Goal: Task Accomplishment & Management: Manage account settings

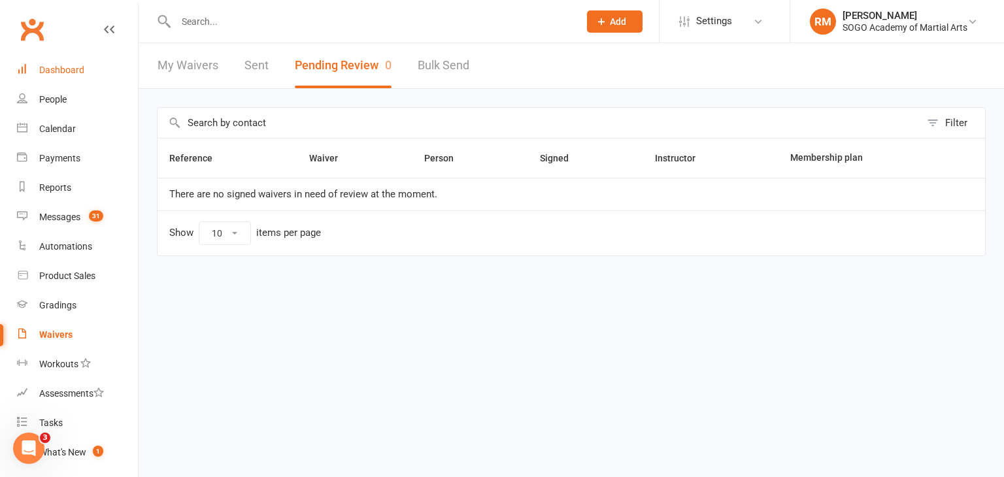
click at [56, 66] on div "Dashboard" at bounding box center [61, 70] width 45 height 10
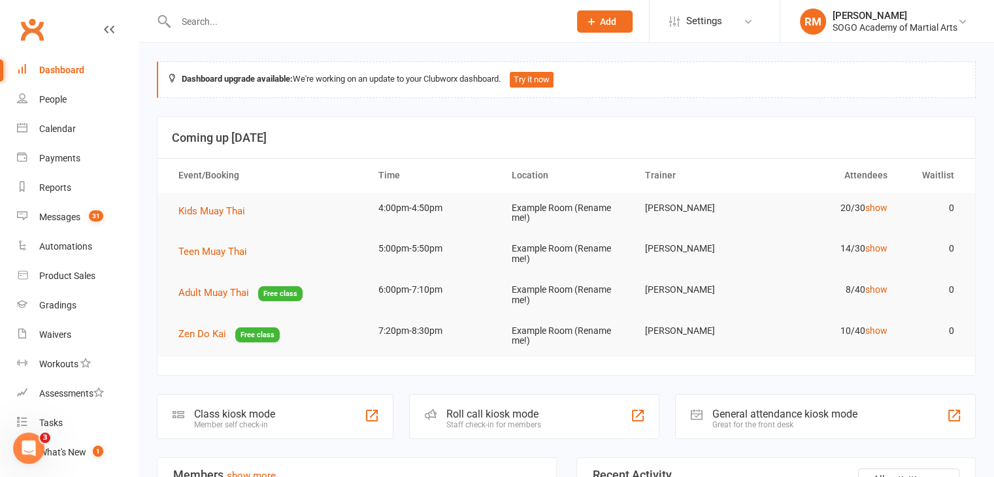
click at [229, 22] on input "text" at bounding box center [366, 21] width 388 height 18
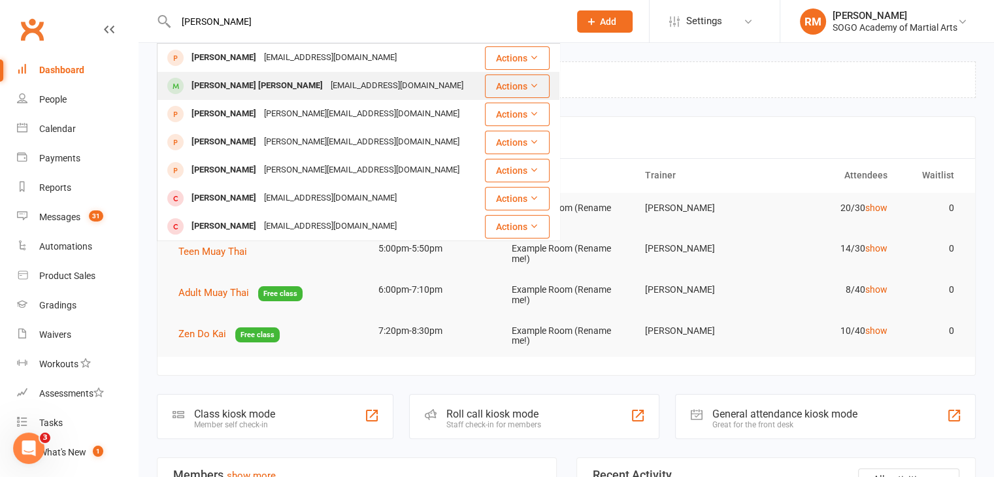
type input "[PERSON_NAME]"
click at [235, 85] on div "[PERSON_NAME] [PERSON_NAME]" at bounding box center [257, 85] width 139 height 19
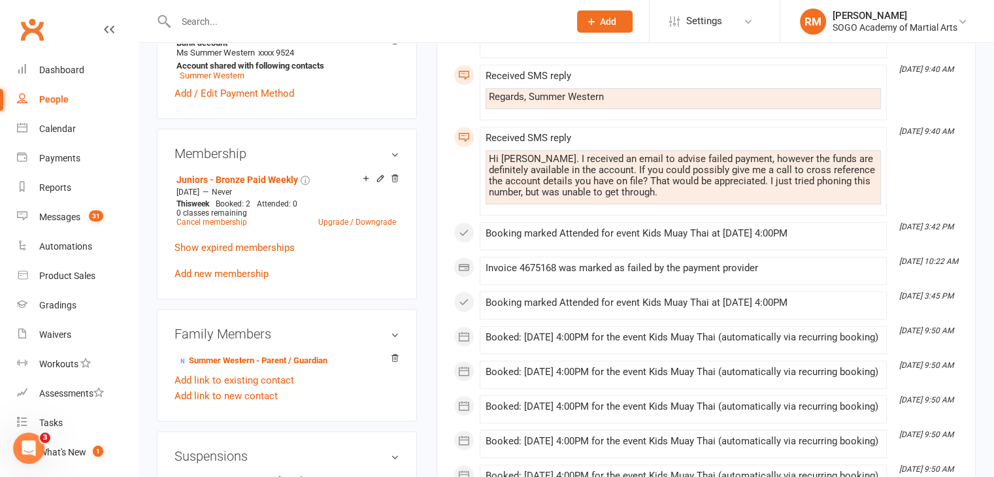
scroll to position [457, 0]
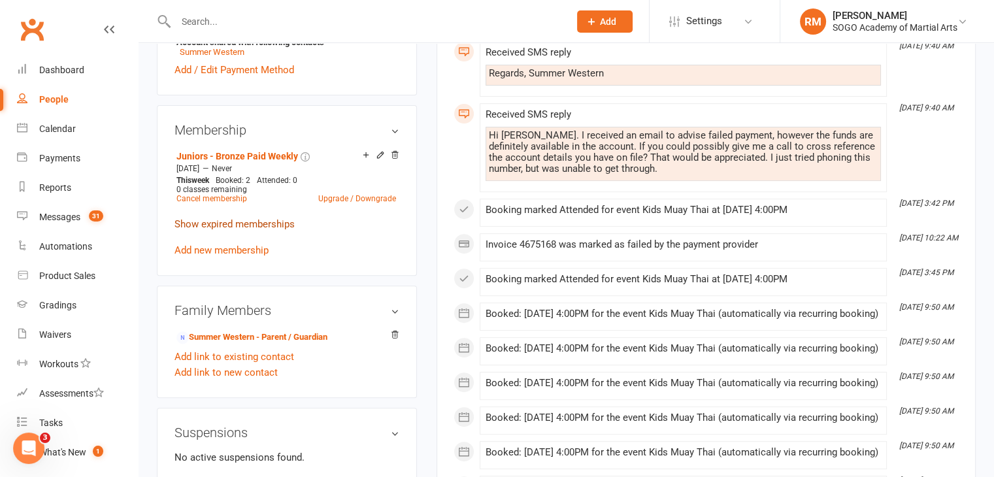
click at [261, 218] on link "Show expired memberships" at bounding box center [234, 224] width 120 height 12
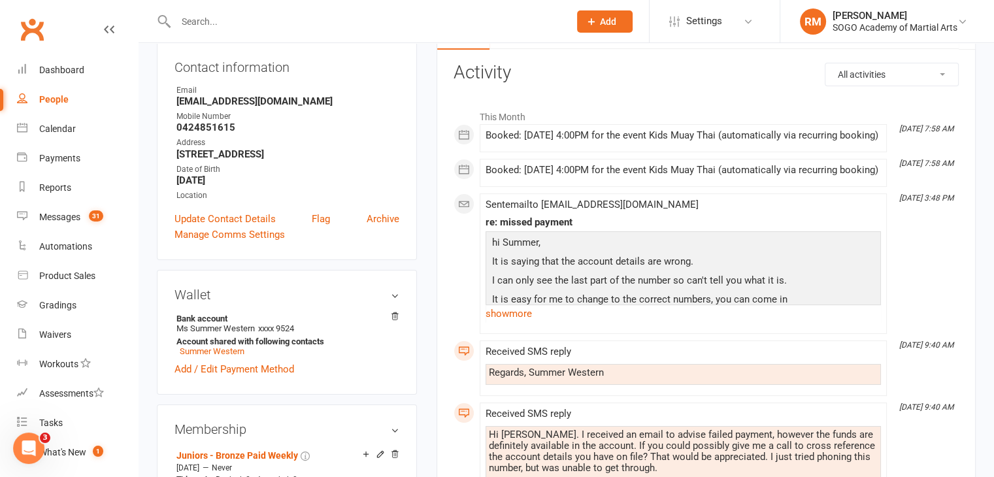
scroll to position [131, 0]
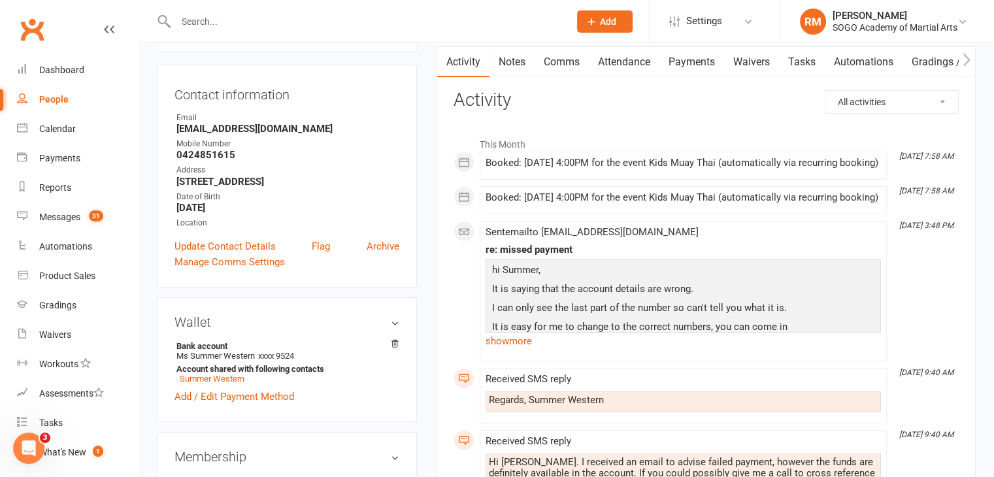
click at [216, 24] on input "text" at bounding box center [366, 21] width 388 height 18
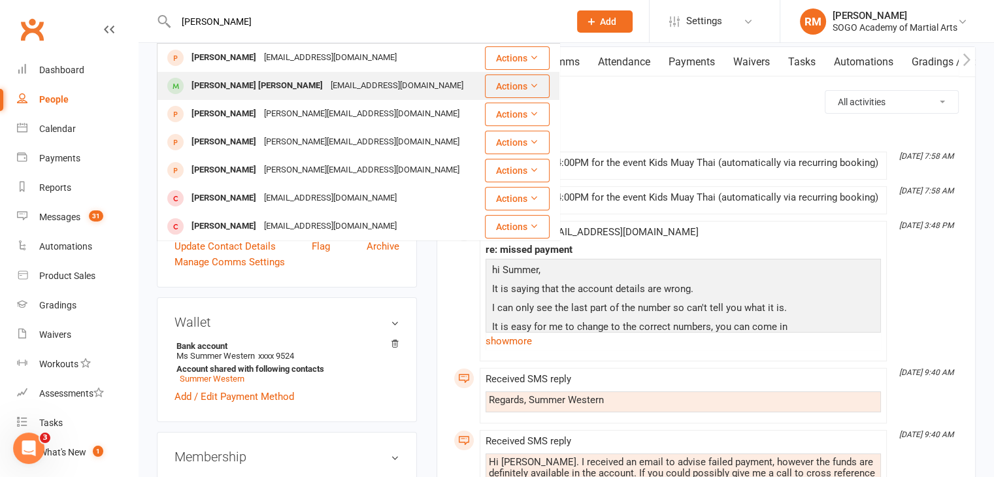
type input "[PERSON_NAME]"
click at [210, 90] on div "[PERSON_NAME] [PERSON_NAME]" at bounding box center [257, 85] width 139 height 19
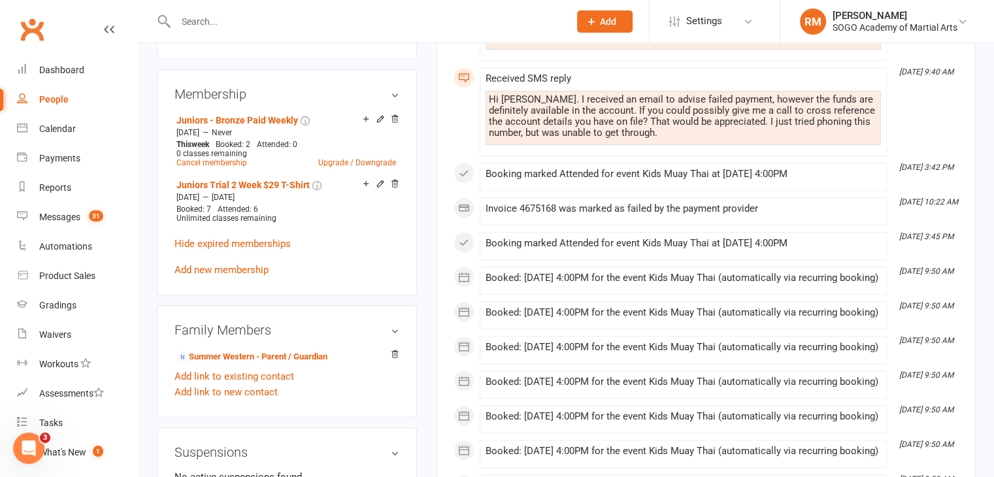
scroll to position [653, 0]
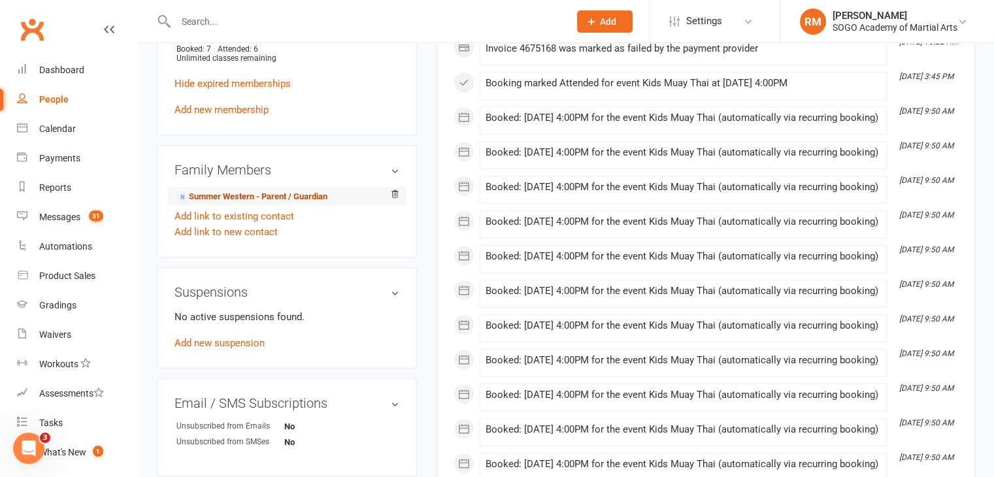
click at [227, 190] on link "Summer Western - Parent / Guardian" at bounding box center [251, 197] width 151 height 14
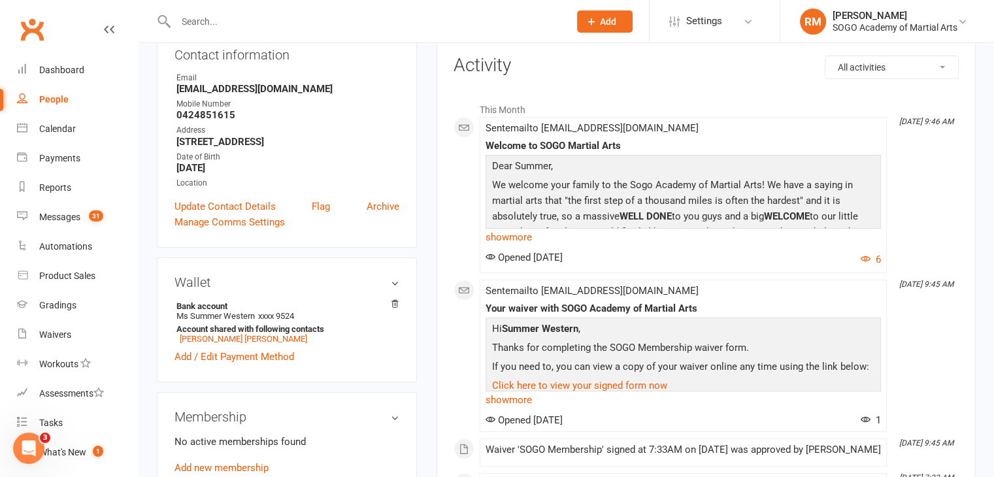
scroll to position [327, 0]
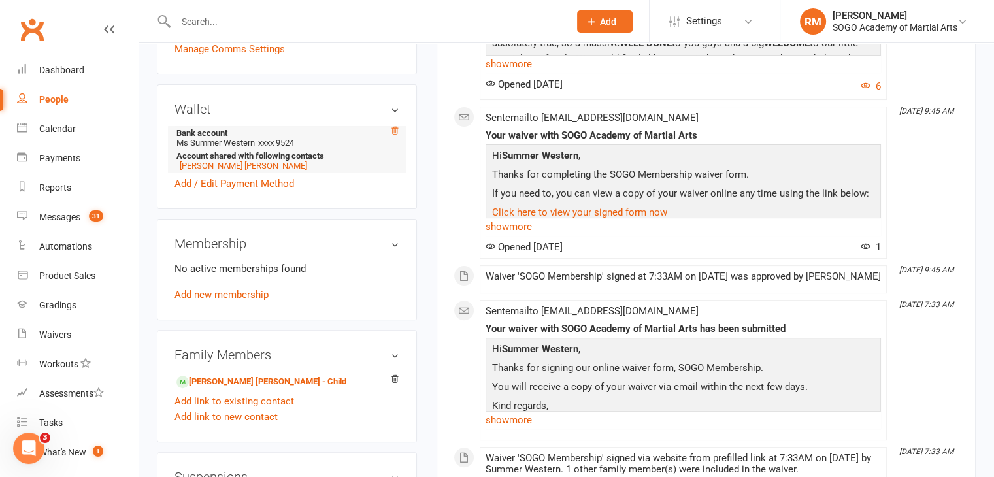
click at [395, 131] on icon at bounding box center [394, 130] width 9 height 9
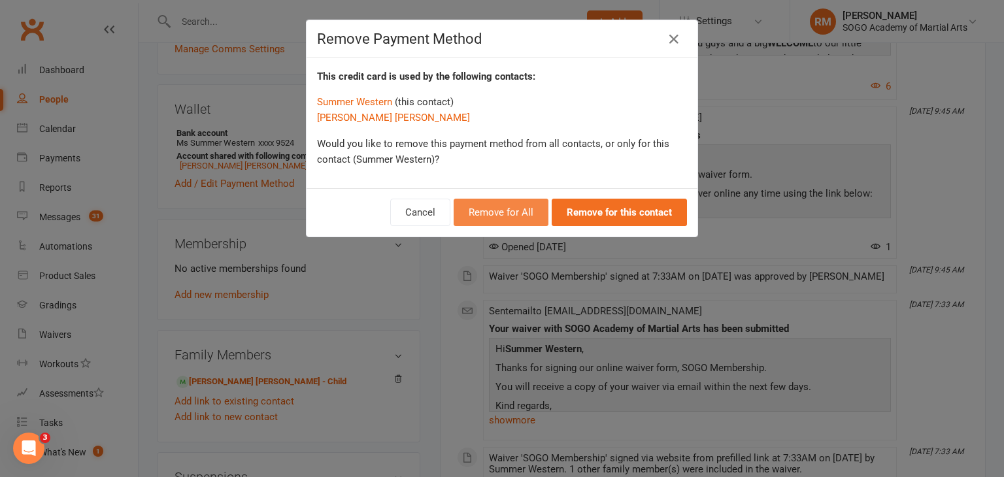
click at [491, 208] on button "Remove for All" at bounding box center [500, 212] width 95 height 27
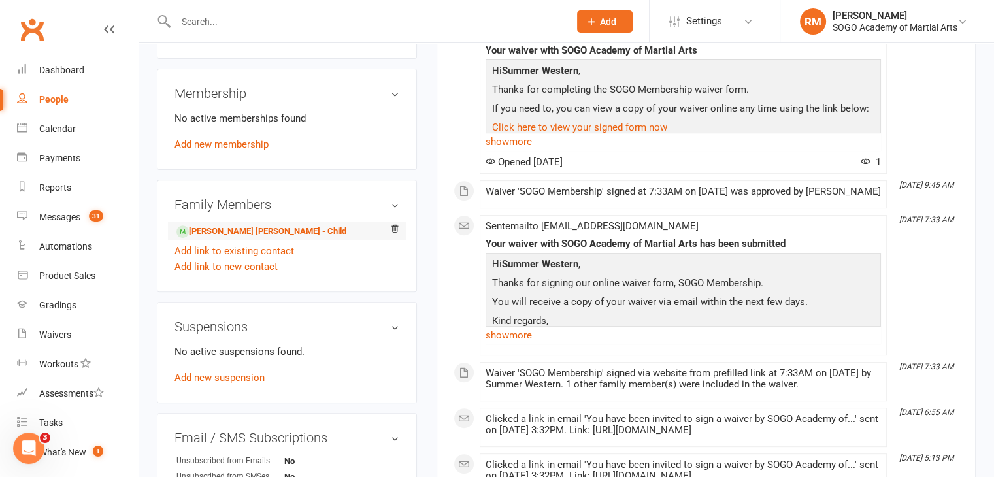
scroll to position [457, 0]
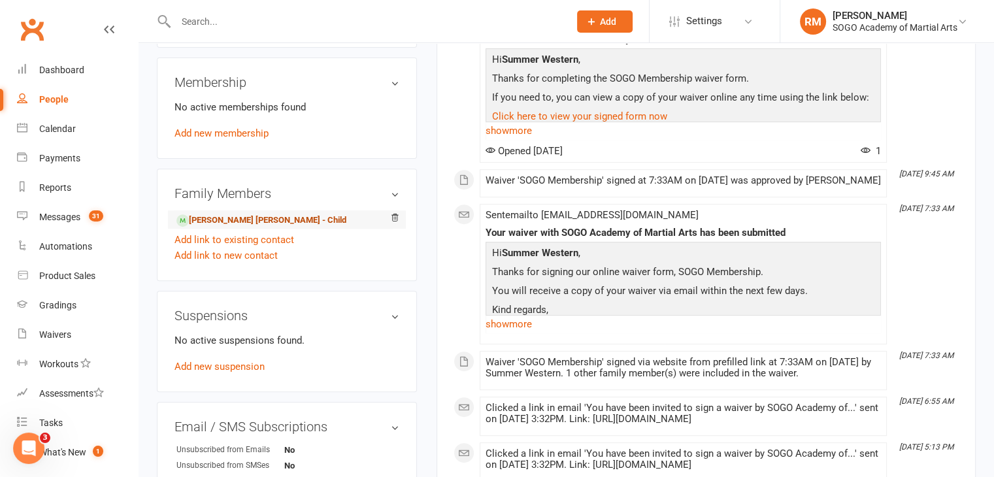
click at [237, 223] on link "[PERSON_NAME] [PERSON_NAME] - Child" at bounding box center [261, 221] width 170 height 14
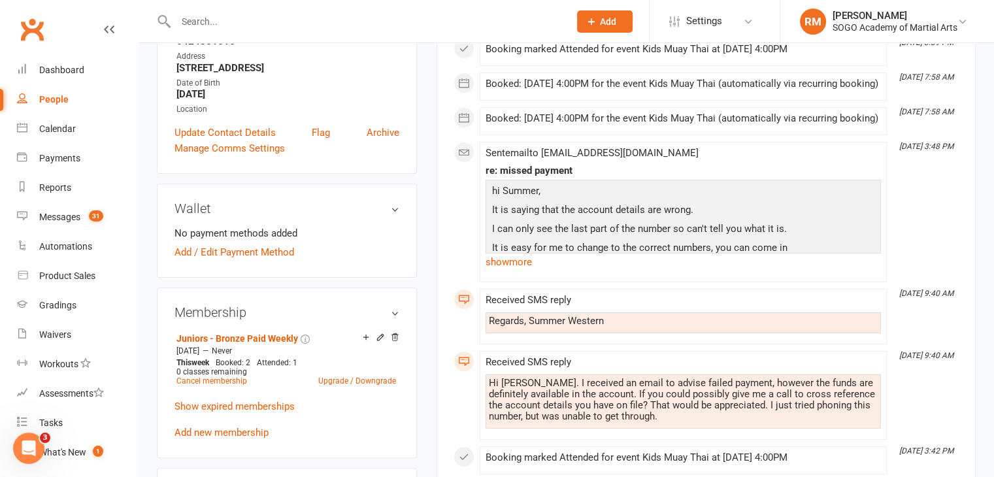
scroll to position [327, 0]
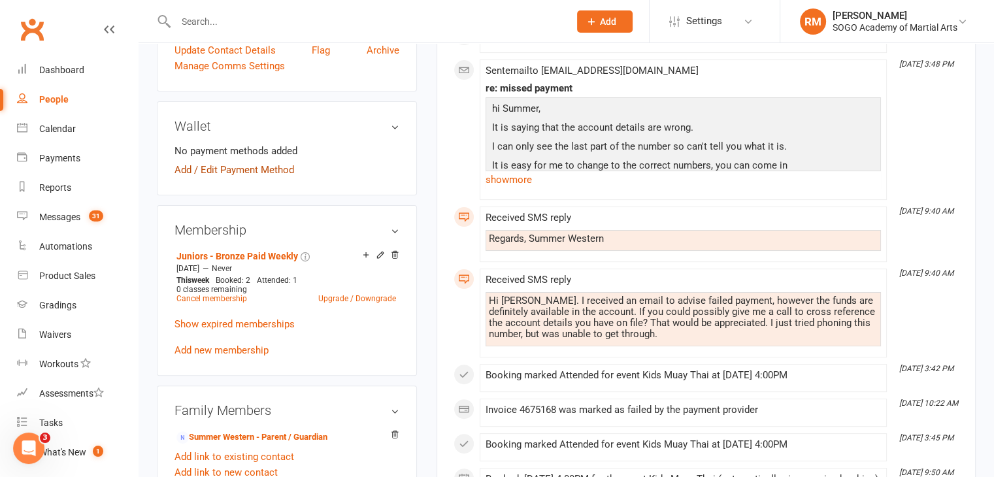
click at [237, 162] on link "Add / Edit Payment Method" at bounding box center [234, 170] width 120 height 16
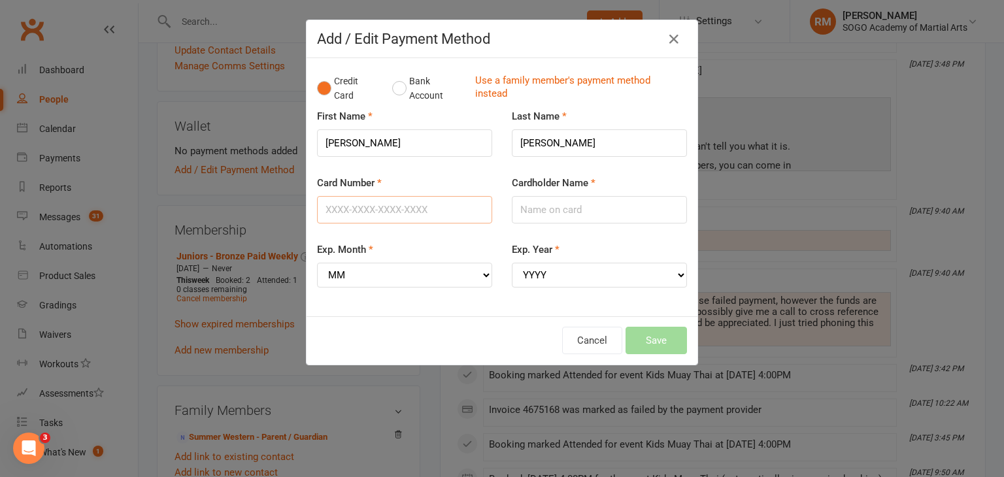
click at [363, 210] on input "Card Number" at bounding box center [404, 209] width 175 height 27
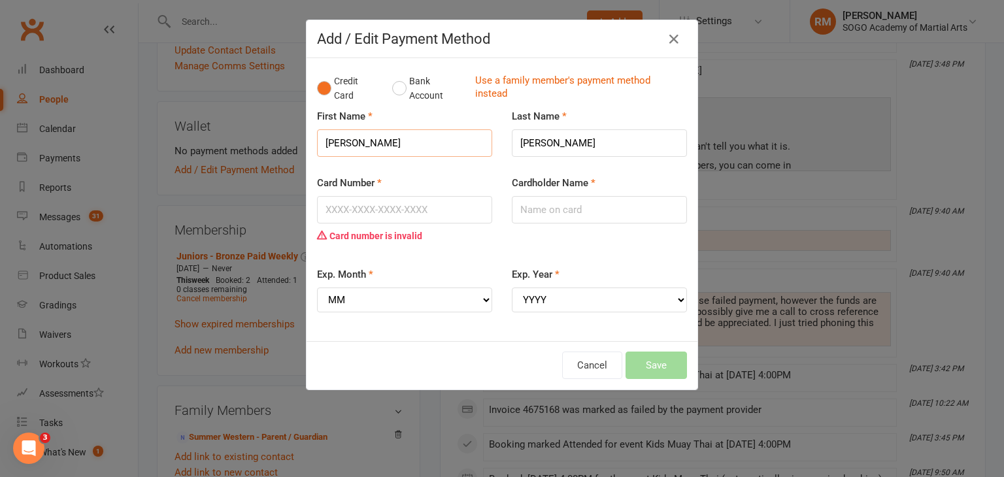
drag, startPoint x: 364, startPoint y: 139, endPoint x: 296, endPoint y: 141, distance: 68.0
click at [296, 141] on div "Add / Edit Payment Method Credit Card Bank Account Use a family member's paymen…" at bounding box center [502, 238] width 1004 height 477
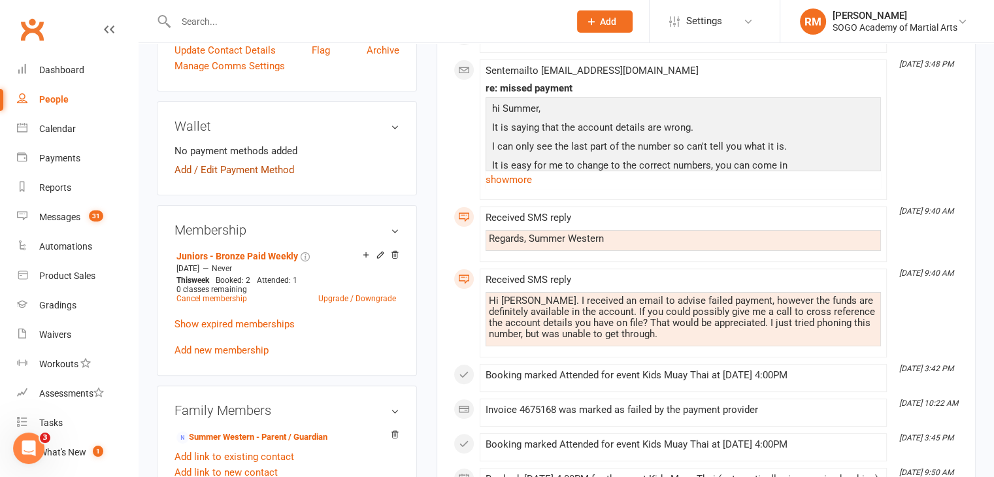
click at [248, 162] on link "Add / Edit Payment Method" at bounding box center [234, 170] width 120 height 16
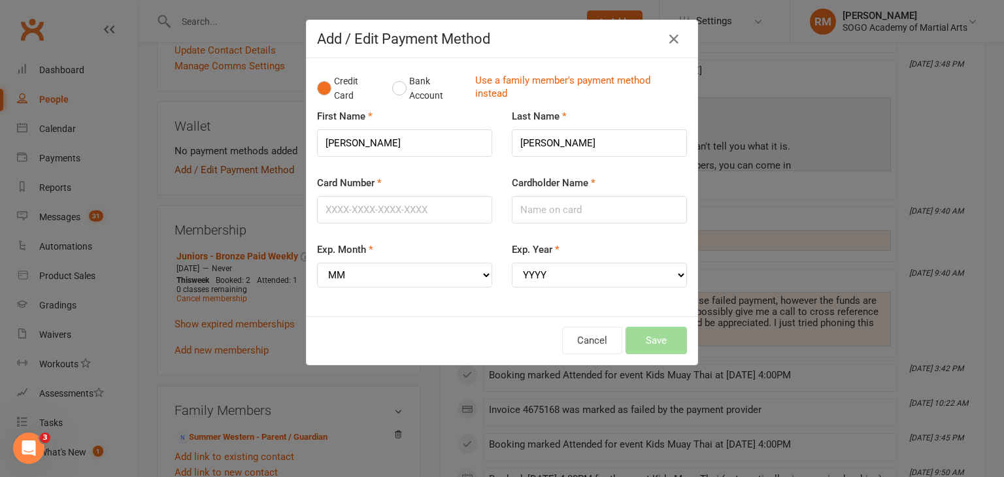
click at [250, 156] on div "Add / Edit Payment Method Credit Card Bank Account Use a family member's paymen…" at bounding box center [502, 238] width 1004 height 477
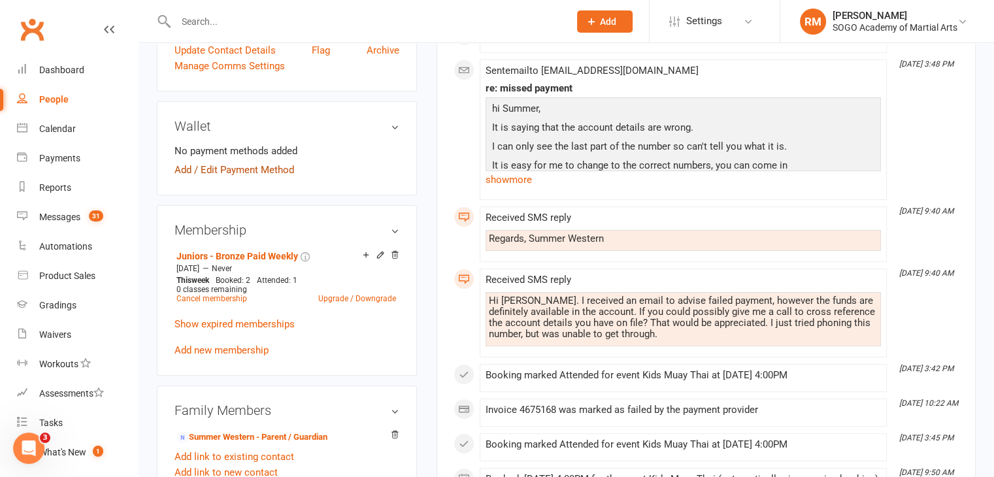
click at [235, 162] on link "Add / Edit Payment Method" at bounding box center [234, 170] width 120 height 16
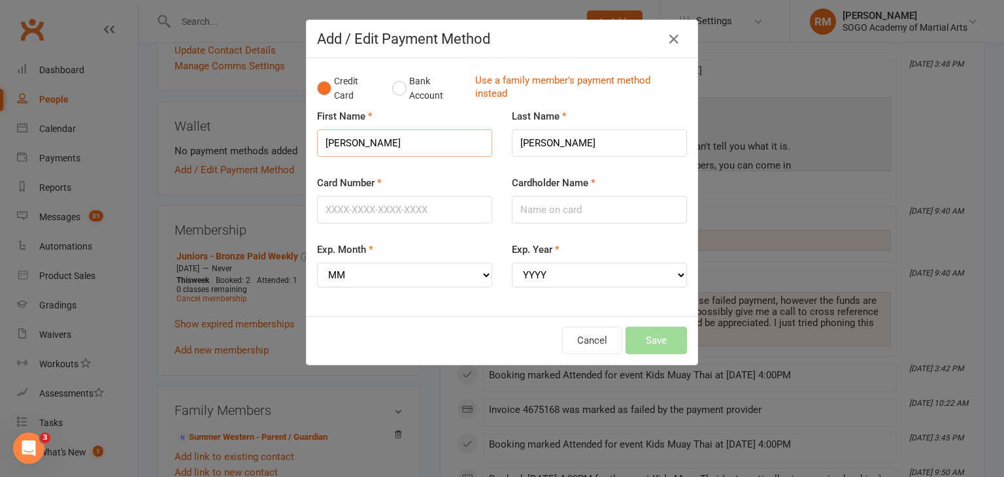
click at [376, 144] on input "[PERSON_NAME]" at bounding box center [404, 142] width 175 height 27
click at [504, 82] on link "Use a family member's payment method instead" at bounding box center [577, 88] width 205 height 29
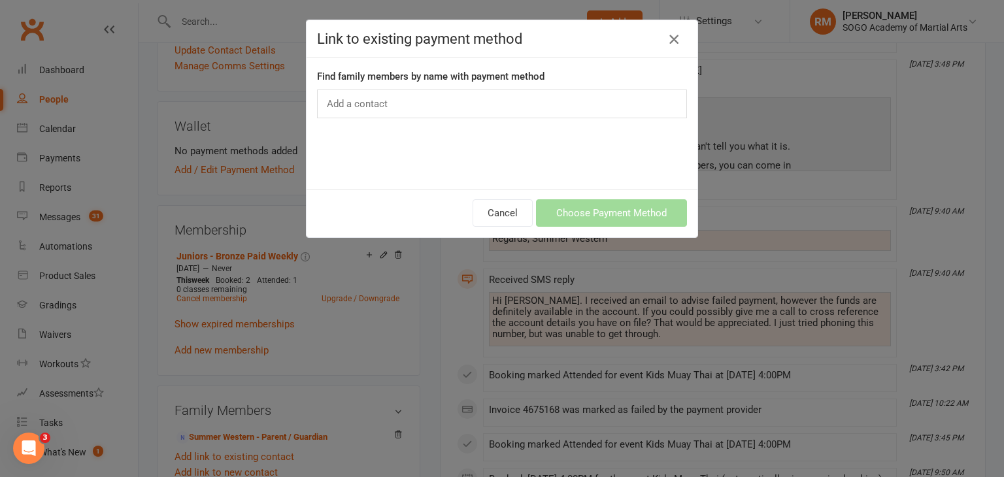
click at [669, 35] on icon "button" at bounding box center [674, 39] width 16 height 16
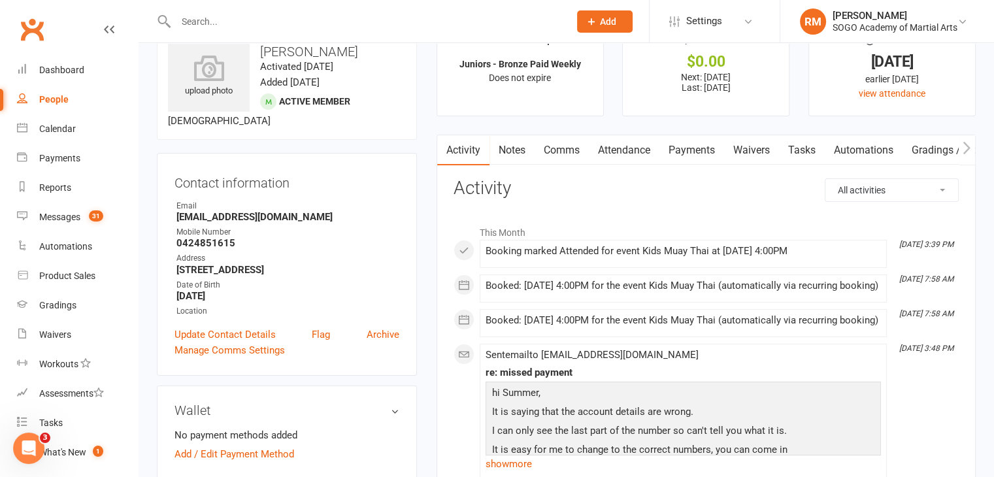
scroll to position [65, 0]
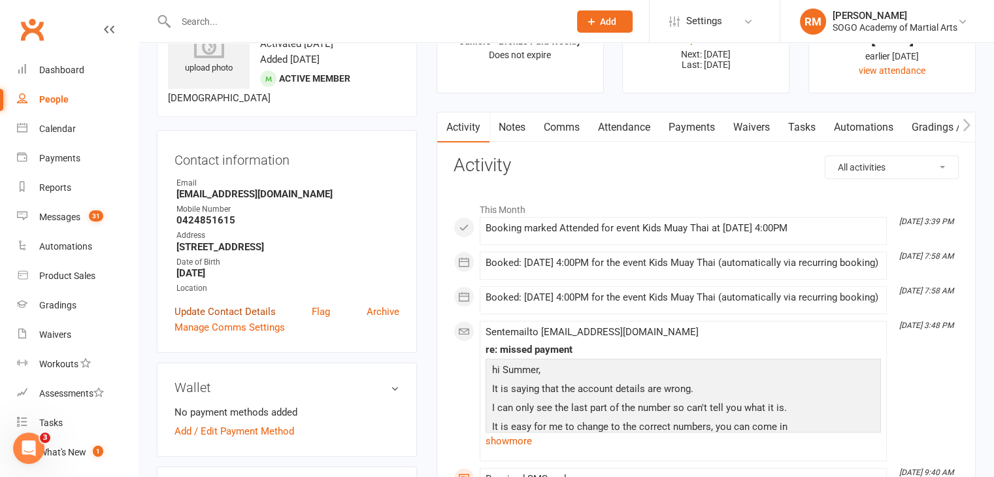
click at [243, 304] on link "Update Contact Details" at bounding box center [224, 312] width 101 height 16
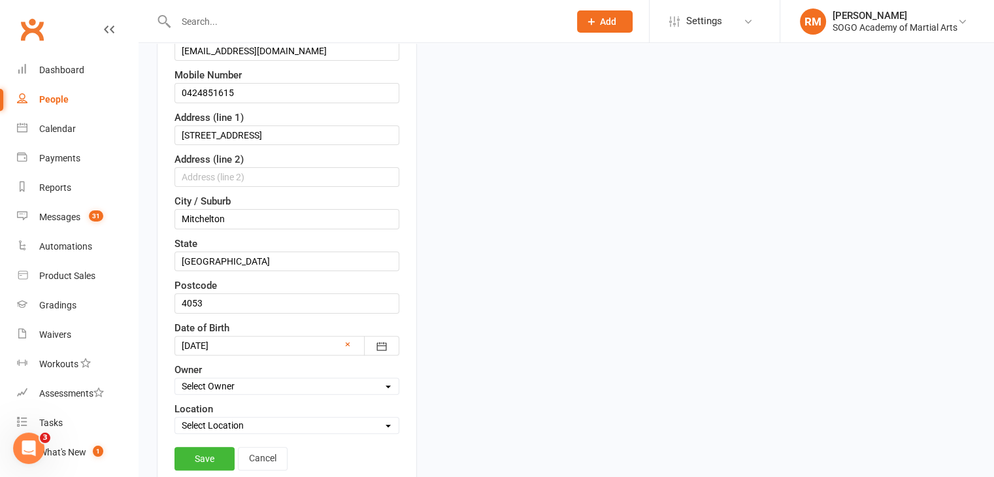
scroll to position [453, 0]
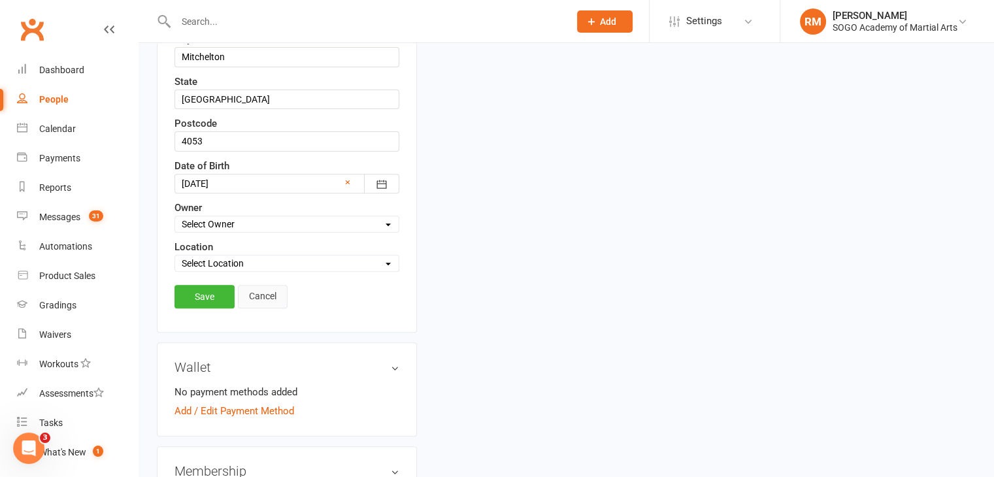
click at [268, 287] on link "Cancel" at bounding box center [263, 297] width 50 height 24
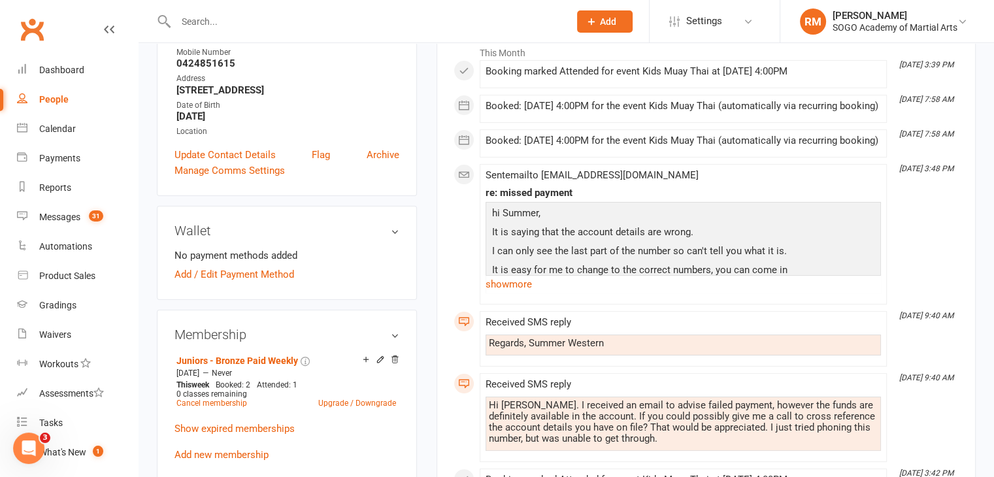
scroll to position [192, 0]
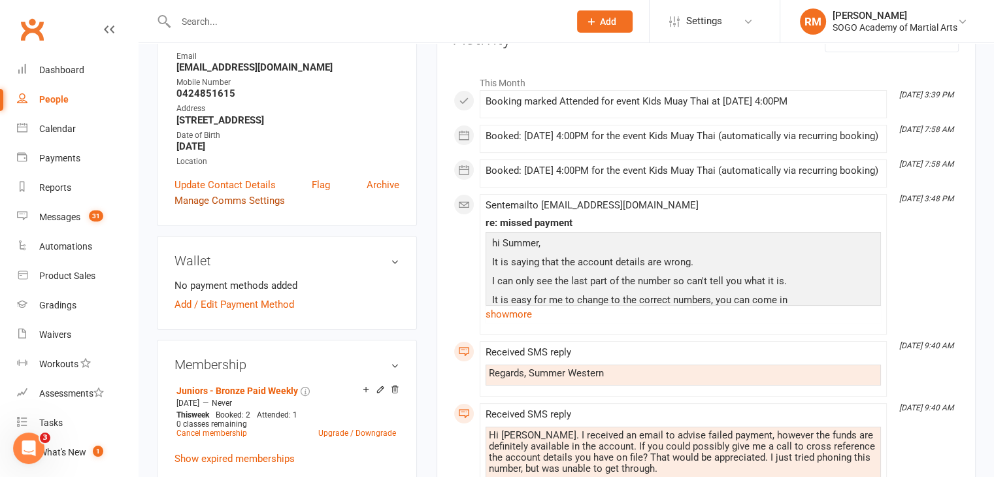
click at [231, 193] on link "Manage Comms Settings" at bounding box center [229, 201] width 110 height 16
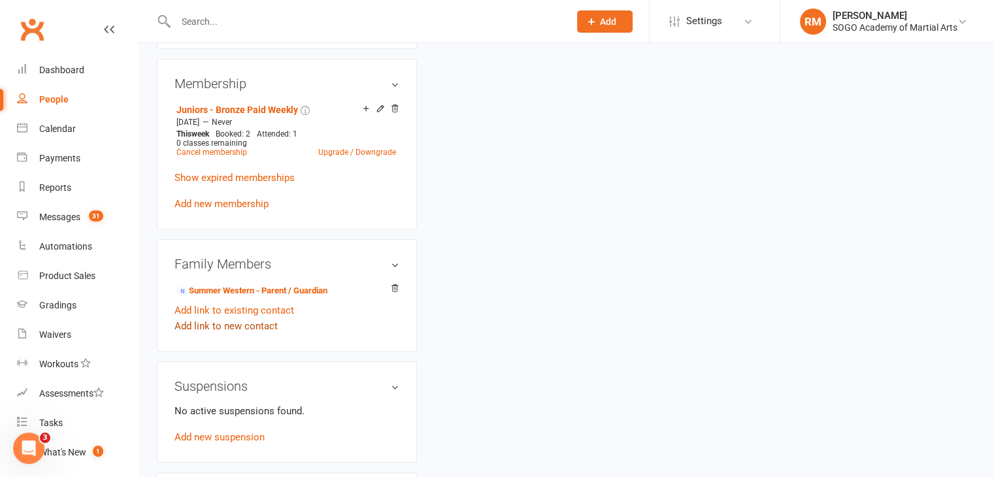
scroll to position [504, 0]
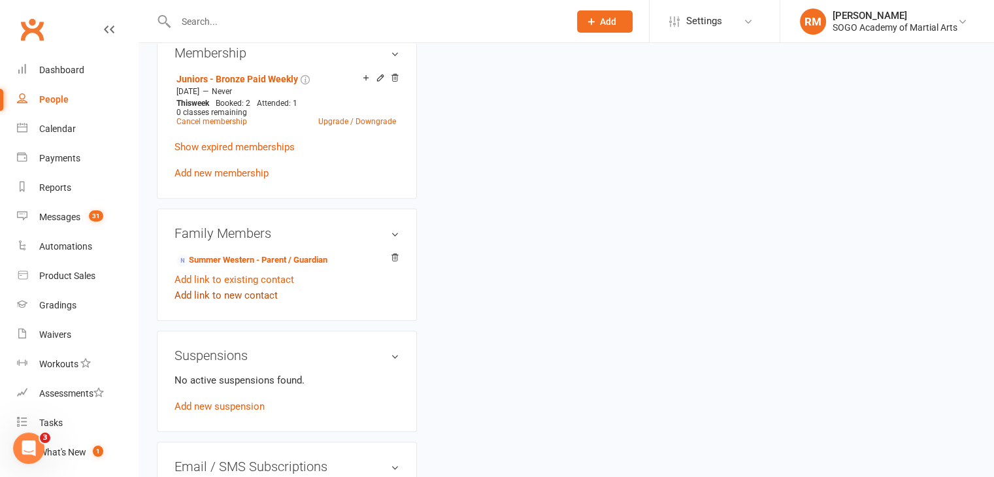
click at [246, 288] on link "Add link to new contact" at bounding box center [225, 296] width 103 height 16
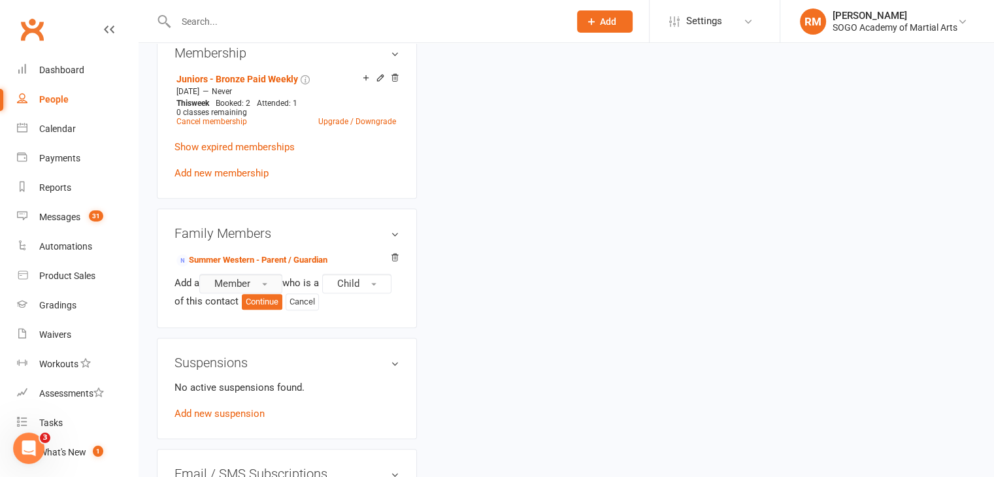
click at [269, 274] on button "Member" at bounding box center [240, 284] width 83 height 20
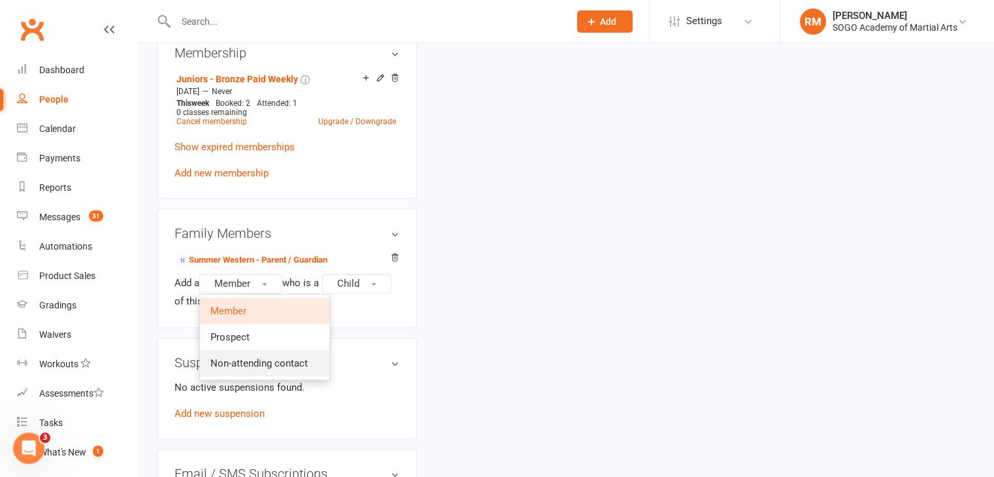
click at [235, 357] on span "Non-attending contact" at bounding box center [258, 363] width 97 height 12
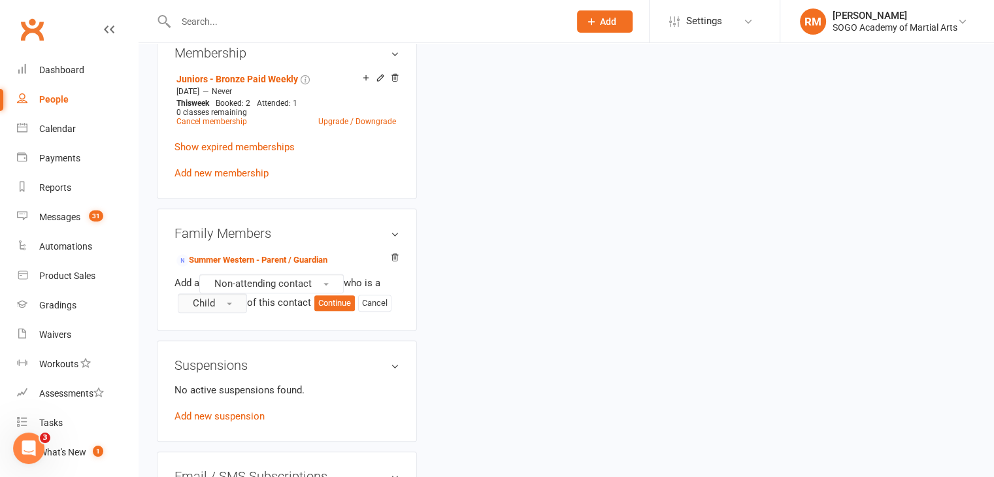
click at [231, 293] on button "Child" at bounding box center [212, 303] width 69 height 20
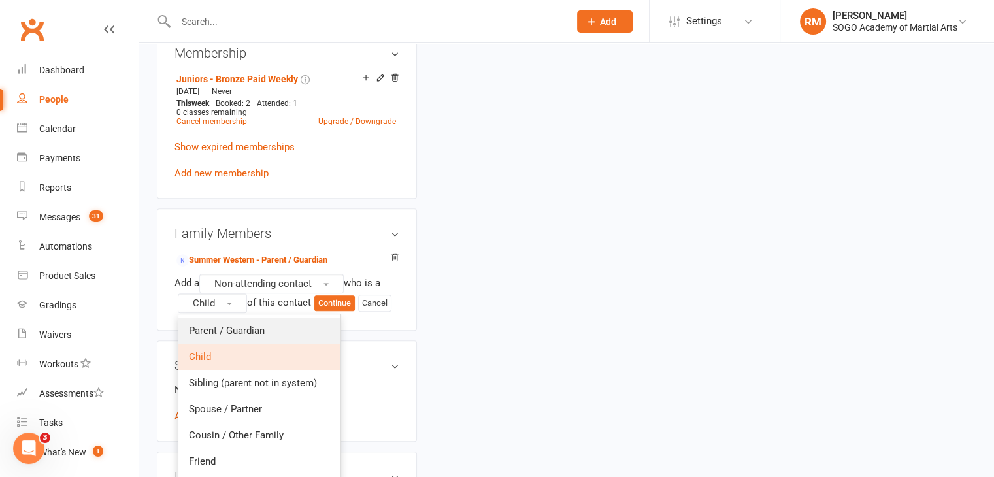
click at [227, 325] on span "Parent / Guardian" at bounding box center [227, 331] width 76 height 12
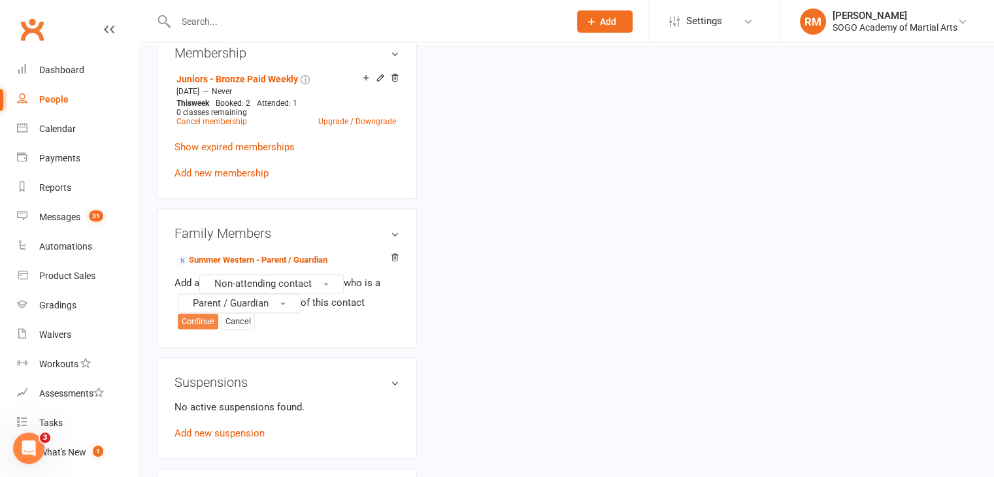
click at [195, 314] on button "Continue" at bounding box center [198, 322] width 41 height 16
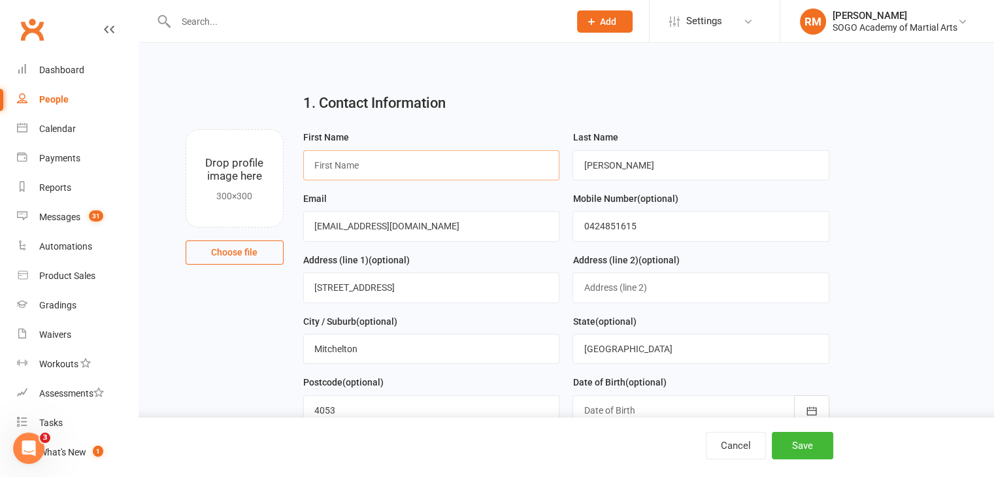
click at [365, 164] on input "text" at bounding box center [431, 165] width 257 height 30
type input "Nigel"
type input "nigelbaldwinfloors@gmail.com"
drag, startPoint x: 687, startPoint y: 222, endPoint x: 533, endPoint y: 228, distance: 154.4
click at [533, 228] on form "First Name Nigel Last Name Baldwin Email nigelbaldwinfloors@gmail.com Mobile Nu…" at bounding box center [566, 313] width 539 height 368
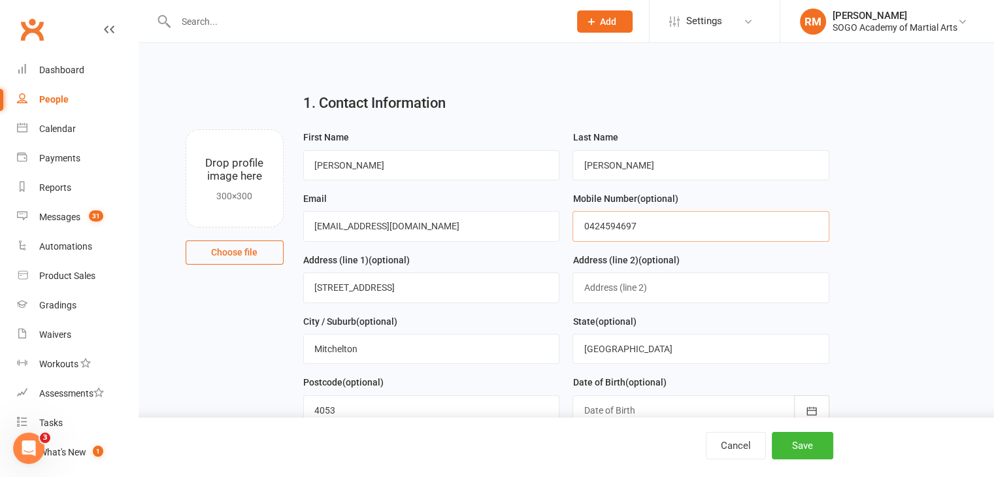
type input "0424594697"
click at [876, 250] on main "1. Contact Information Drop profile image here 300×300 Choose file First Name N…" at bounding box center [566, 289] width 819 height 415
click at [798, 450] on button "Save" at bounding box center [802, 445] width 61 height 27
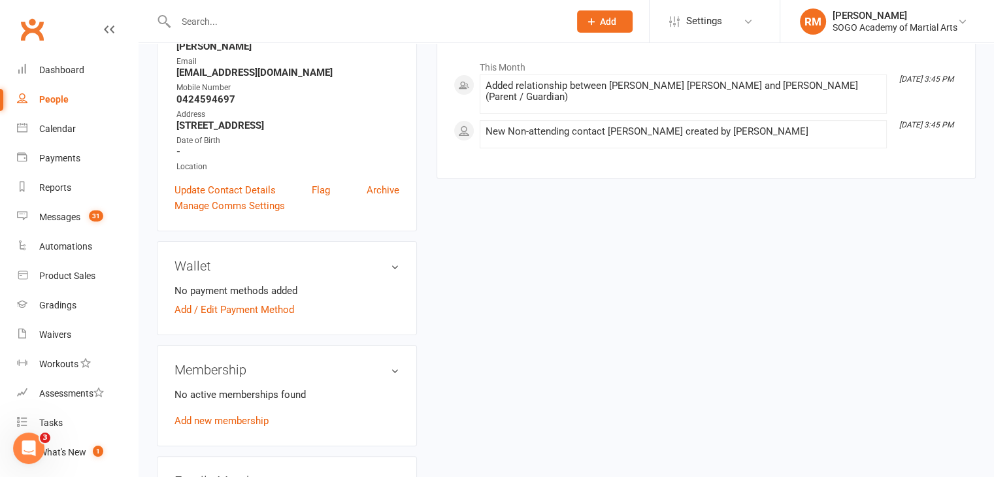
scroll to position [261, 0]
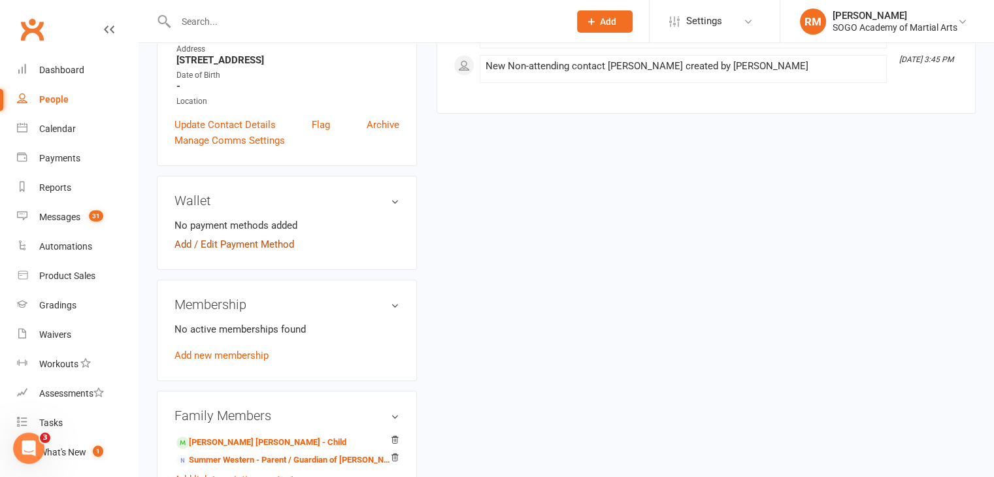
click at [241, 247] on link "Add / Edit Payment Method" at bounding box center [234, 245] width 120 height 16
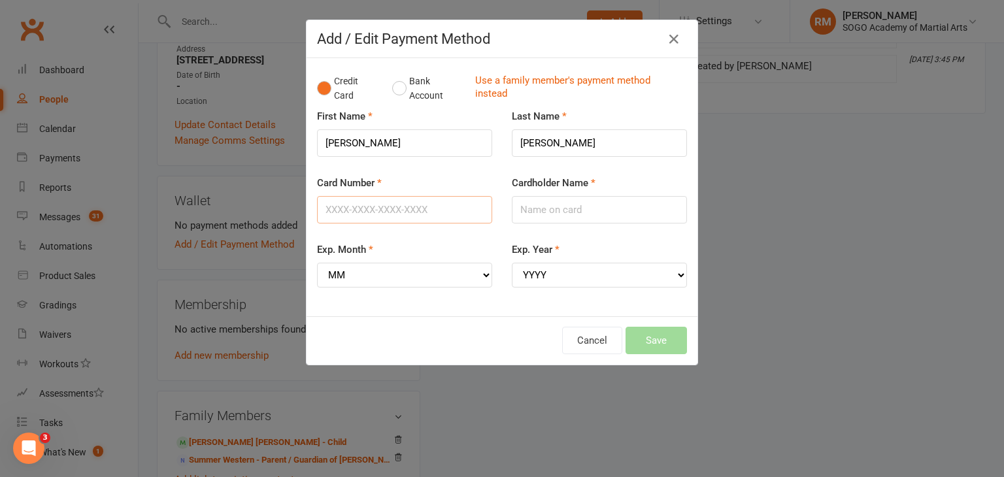
click at [340, 202] on input "Card Number" at bounding box center [404, 209] width 175 height 27
click at [367, 142] on input "Nigel" at bounding box center [404, 142] width 175 height 27
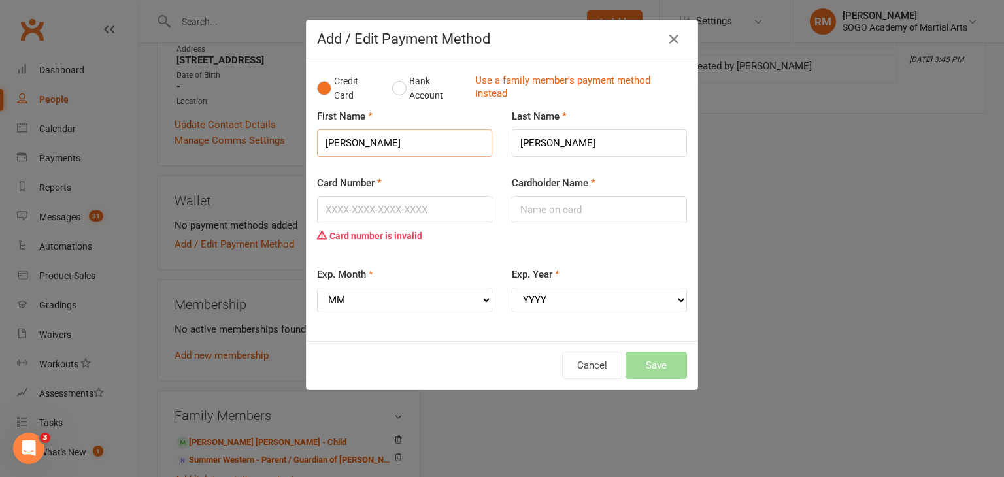
type input "Nigel J"
click at [358, 207] on input "Card Number" at bounding box center [404, 209] width 175 height 27
click at [670, 37] on icon "button" at bounding box center [674, 39] width 16 height 16
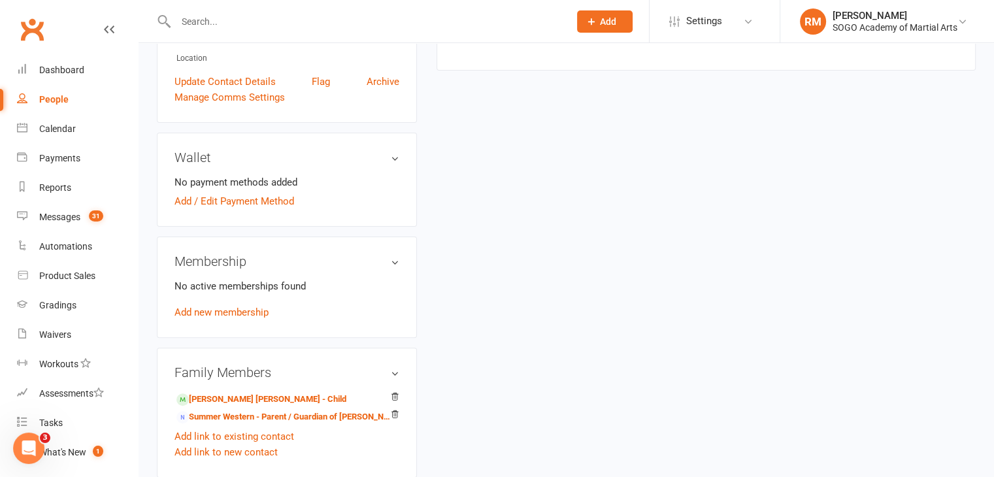
scroll to position [327, 0]
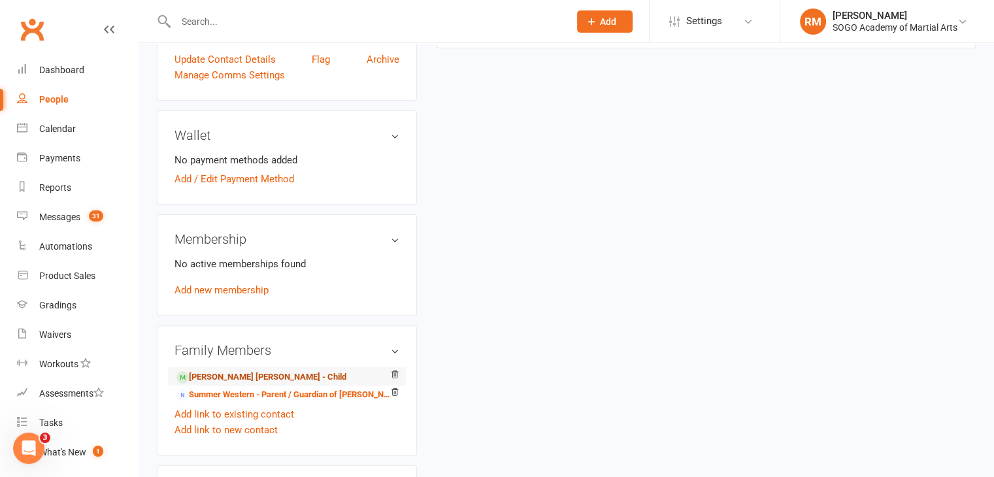
click at [265, 373] on link "Cooper Baldwin - Child" at bounding box center [261, 378] width 170 height 14
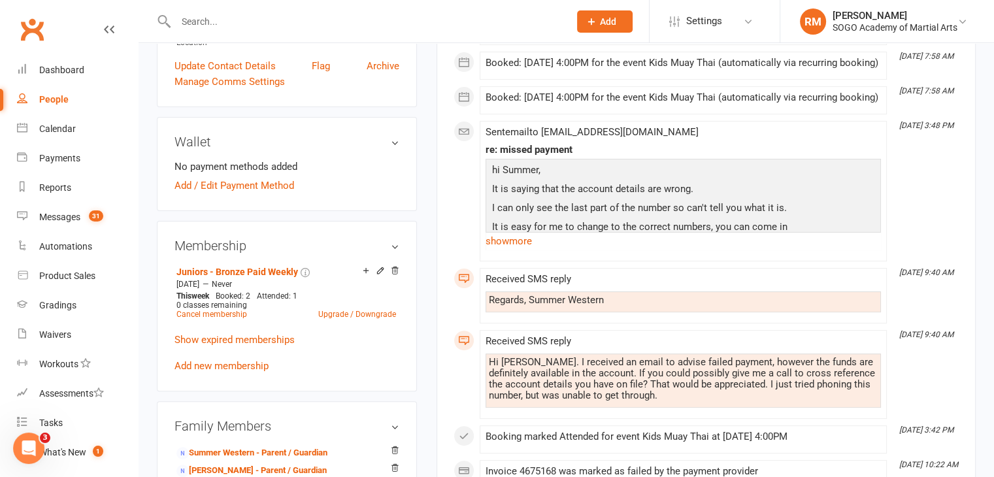
scroll to position [327, 0]
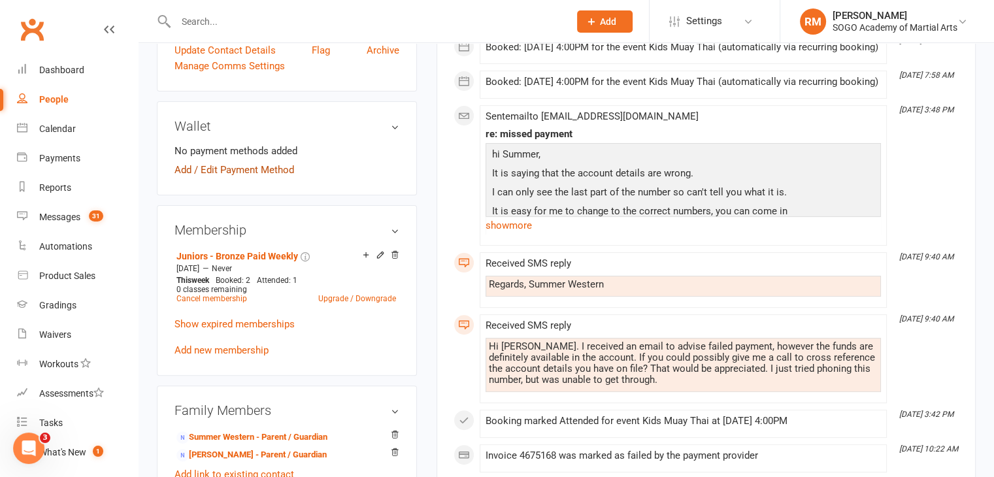
click at [259, 162] on link "Add / Edit Payment Method" at bounding box center [234, 170] width 120 height 16
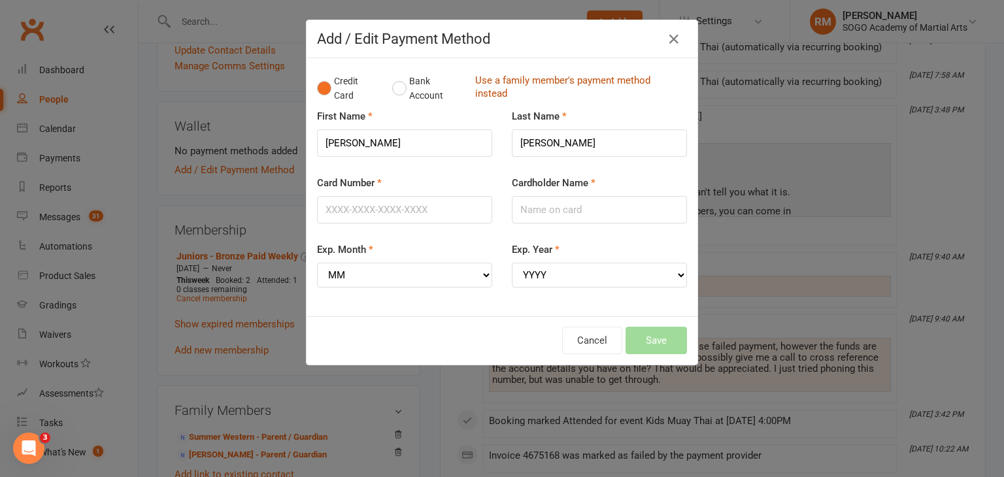
click at [572, 75] on link "Use a family member's payment method instead" at bounding box center [577, 88] width 205 height 29
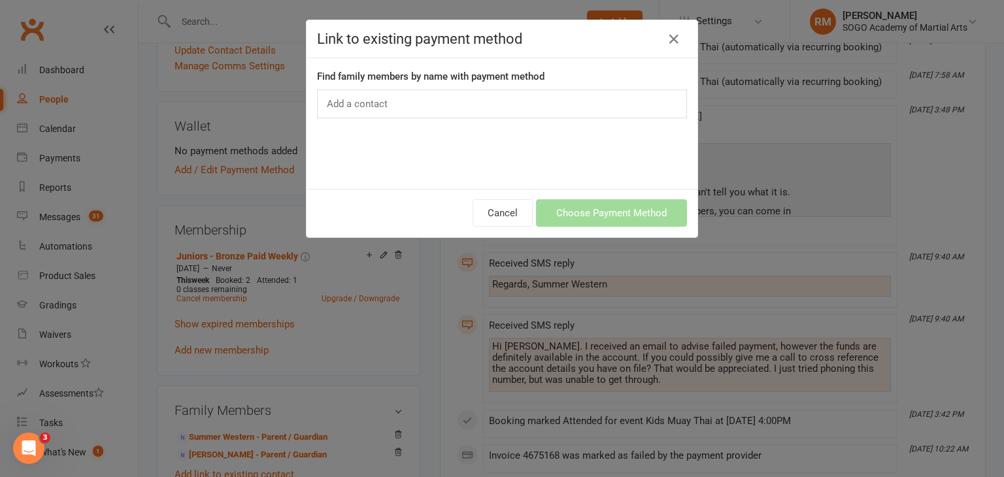
click at [355, 100] on input "text" at bounding box center [358, 103] width 67 height 17
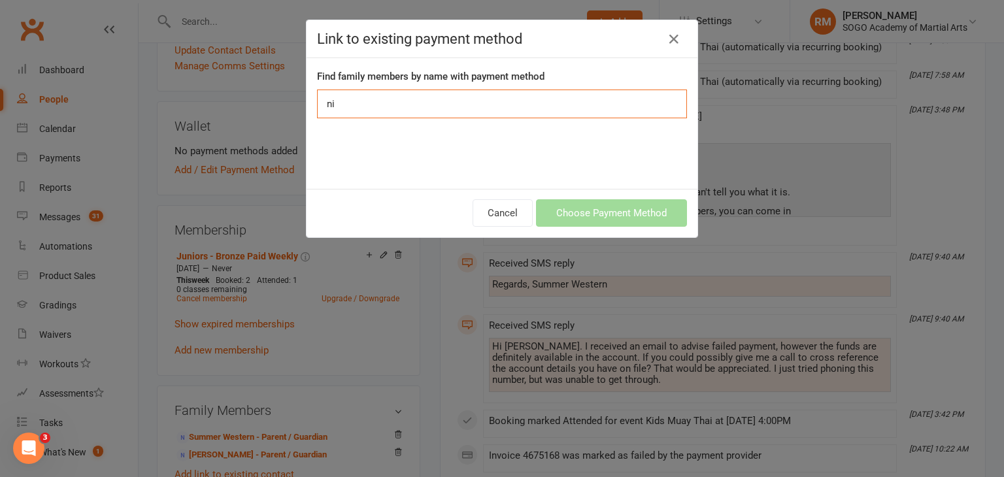
type input "n"
type input "Nigel"
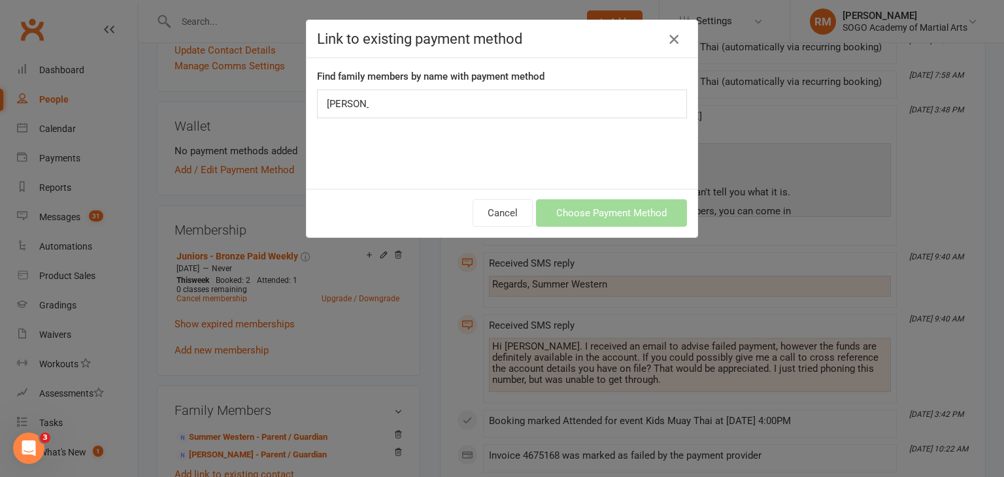
click at [667, 37] on icon "button" at bounding box center [674, 39] width 16 height 16
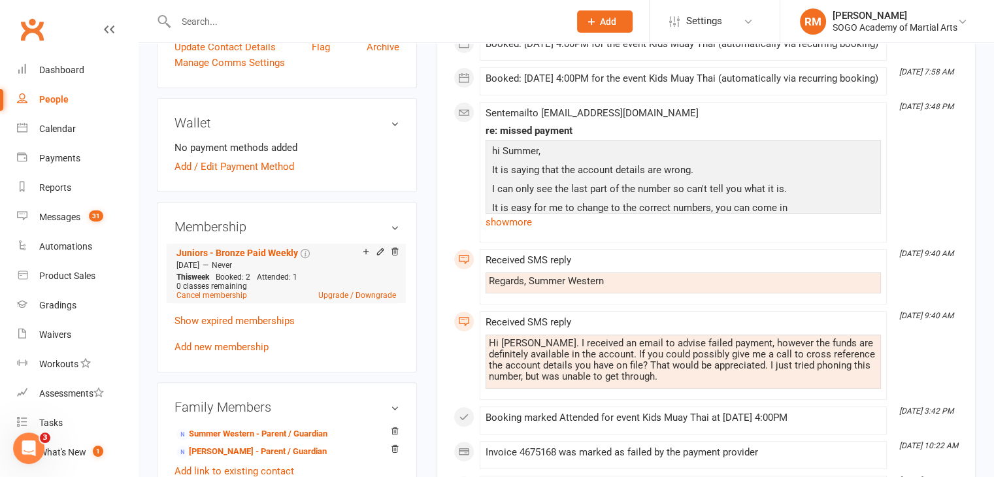
scroll to position [523, 0]
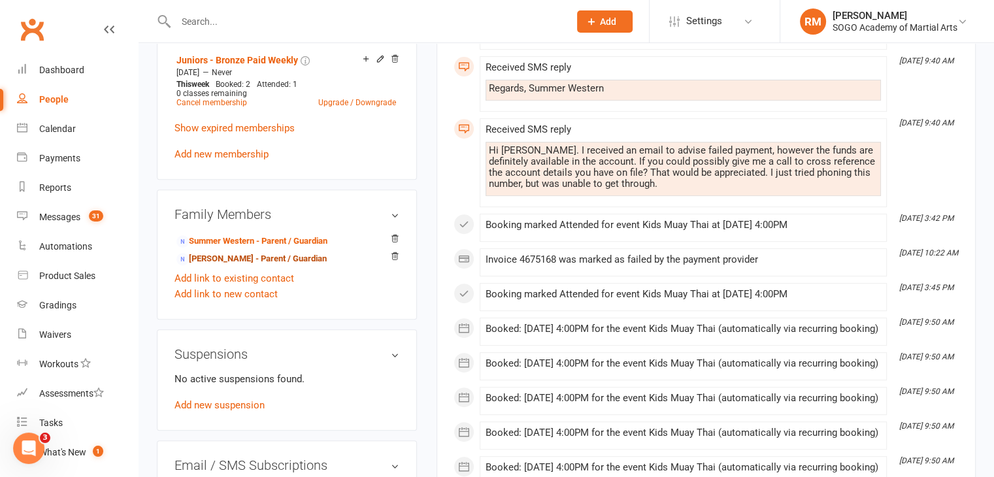
click at [238, 252] on link "Nigel Baldwin - Parent / Guardian" at bounding box center [251, 259] width 150 height 14
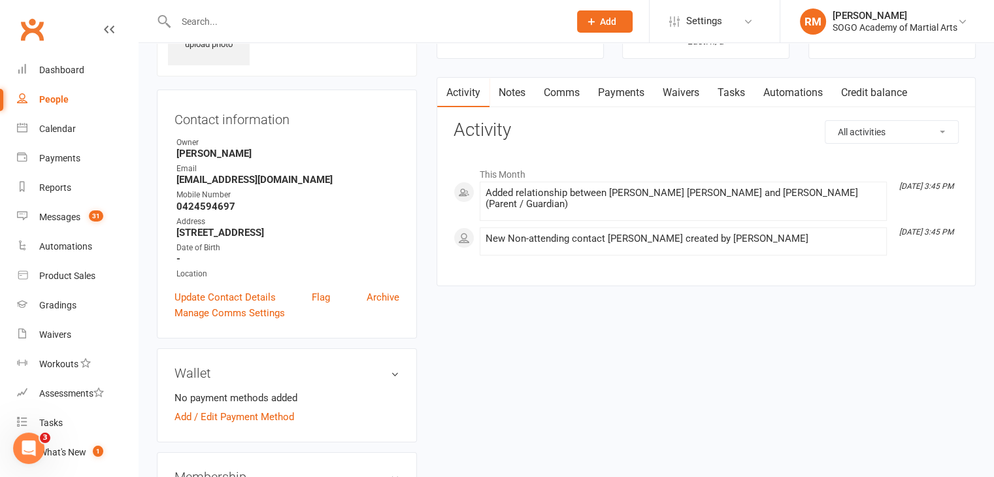
scroll to position [261, 0]
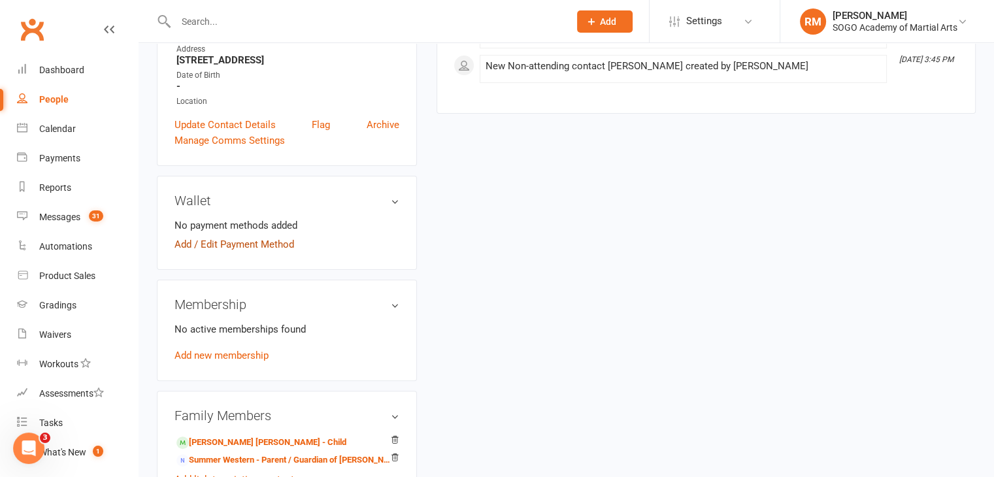
click at [231, 244] on link "Add / Edit Payment Method" at bounding box center [234, 245] width 120 height 16
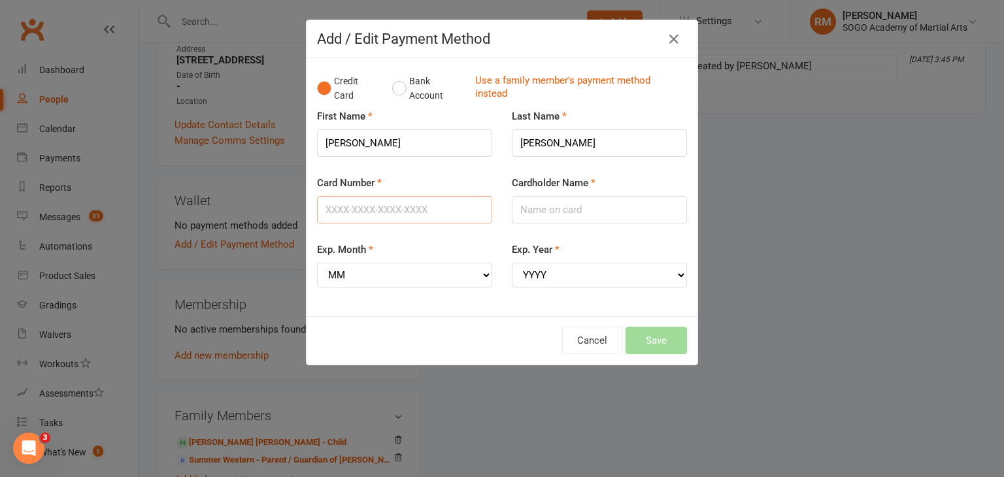
click at [363, 205] on input "Card Number" at bounding box center [404, 209] width 175 height 27
click at [389, 137] on input "Nigel" at bounding box center [404, 142] width 175 height 27
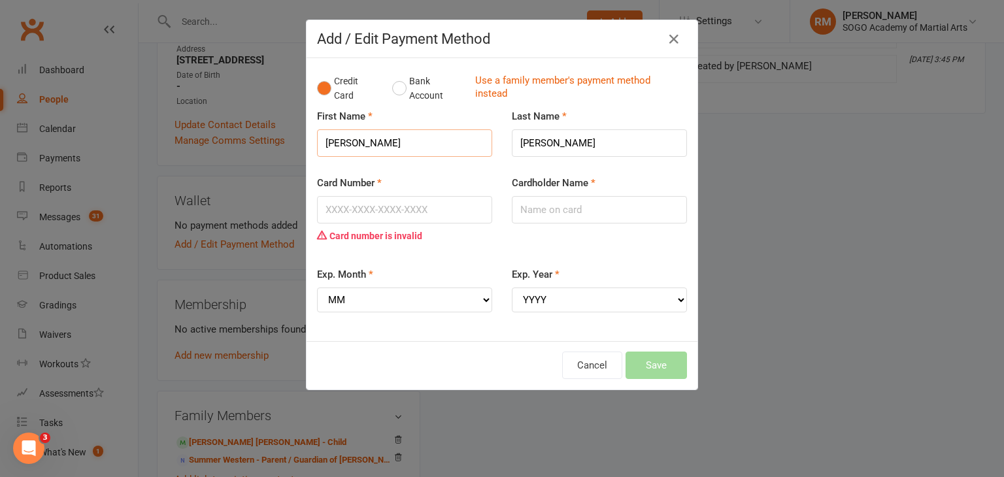
type input "Nigel J"
click at [394, 216] on input "Card Number" at bounding box center [404, 209] width 175 height 27
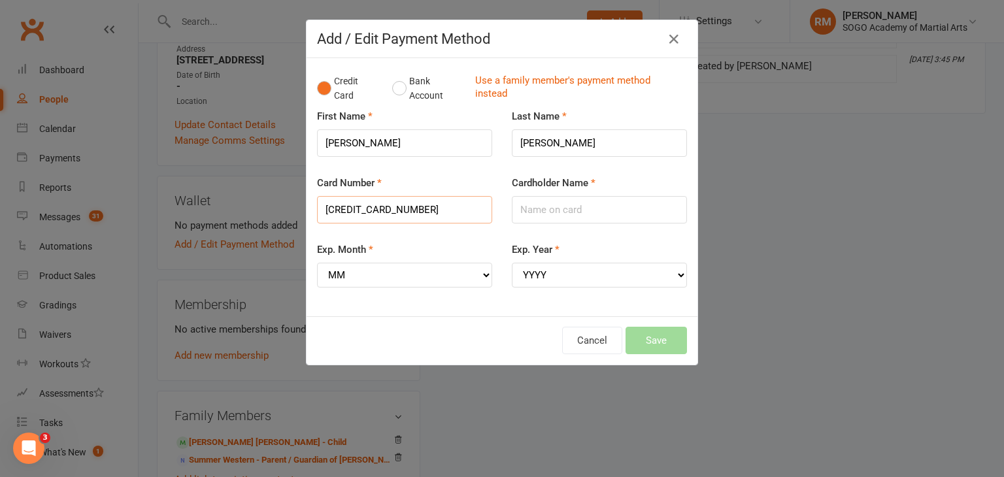
click at [340, 207] on input "5163202030645687" at bounding box center [404, 209] width 175 height 27
type input "5163202030645687"
click at [552, 210] on input "Cardholder Name" at bounding box center [599, 209] width 175 height 27
drag, startPoint x: 361, startPoint y: 144, endPoint x: 374, endPoint y: 142, distance: 12.6
click at [361, 144] on input "Nigel J" at bounding box center [404, 142] width 175 height 27
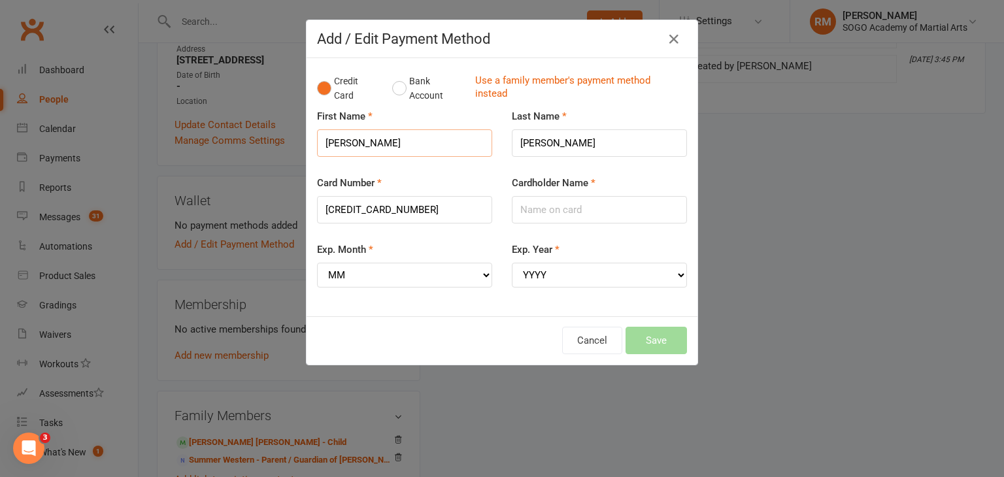
type input "Nigel"
click at [578, 212] on input "Cardholder Name" at bounding box center [599, 209] width 175 height 27
type input "Nigel J Baldwin"
click at [343, 272] on select "MM 01 02 03 04 05 06 07 08 09 10 11 12" at bounding box center [404, 275] width 175 height 25
select select "02"
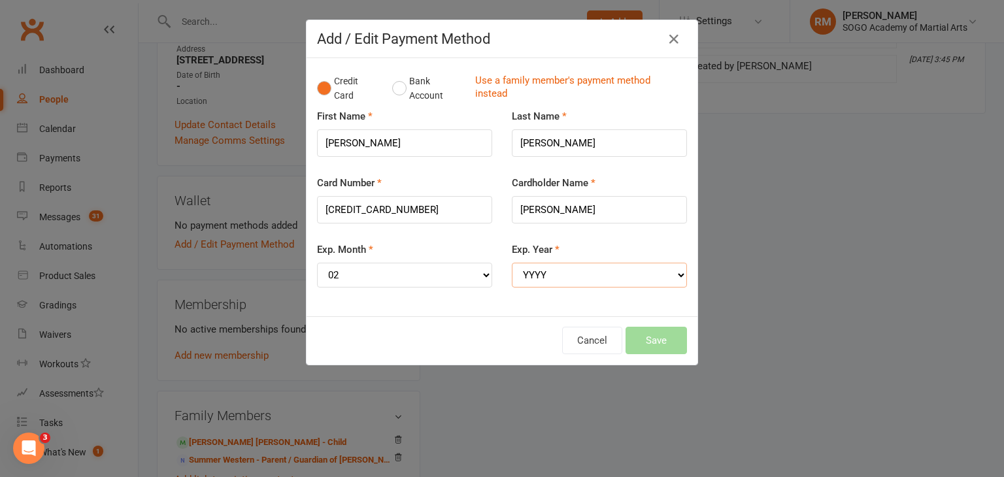
click at [574, 279] on select "YYYY 2025 2026 2027 2028 2029 2030 2031 2032 2033 2034" at bounding box center [599, 275] width 175 height 25
select select "2028"
click at [512, 263] on select "YYYY 2025 2026 2027 2028 2029 2030 2031 2032 2033 2034" at bounding box center [599, 275] width 175 height 25
click at [661, 340] on button "Save" at bounding box center [655, 340] width 61 height 27
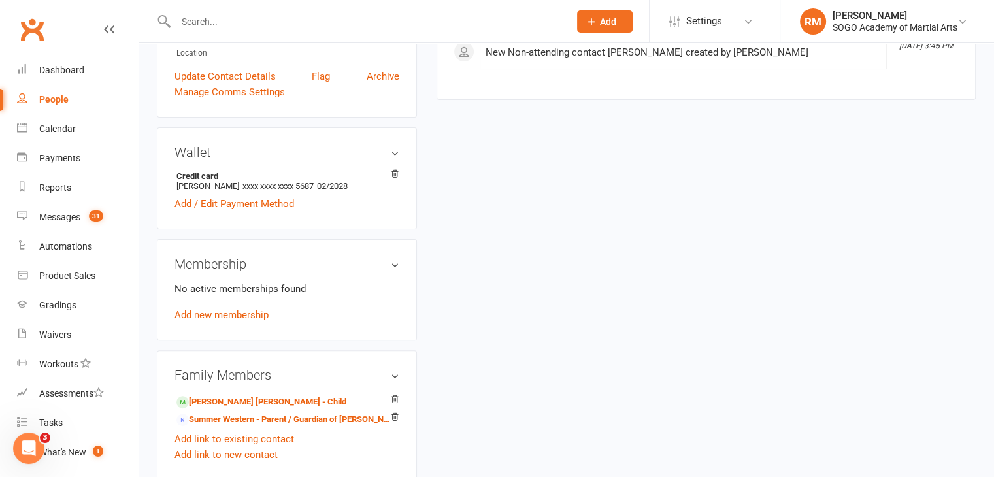
scroll to position [392, 0]
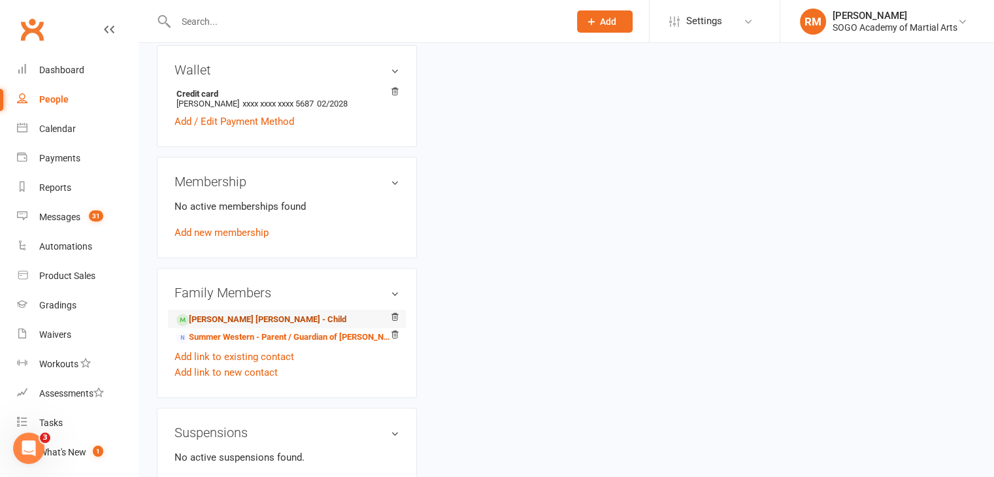
click at [243, 318] on link "Cooper Baldwin - Child" at bounding box center [261, 320] width 170 height 14
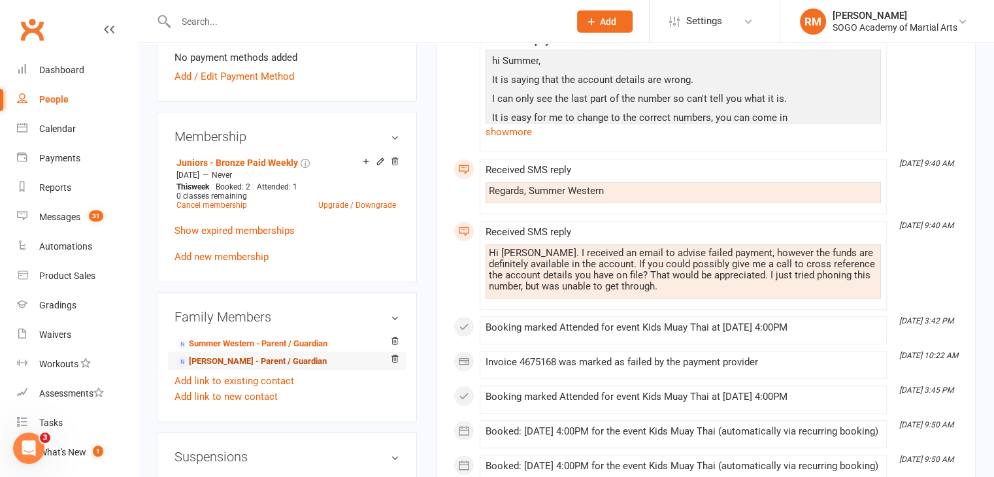
scroll to position [261, 0]
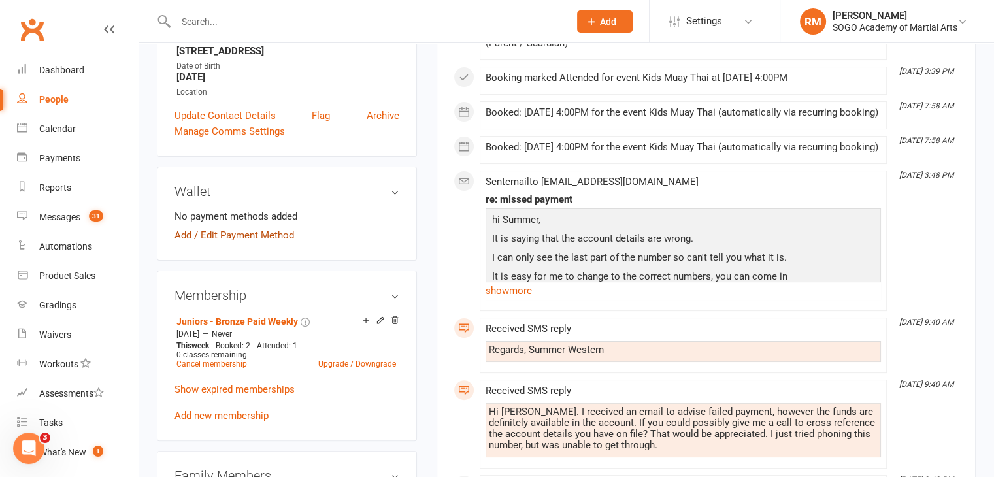
click at [237, 227] on link "Add / Edit Payment Method" at bounding box center [234, 235] width 120 height 16
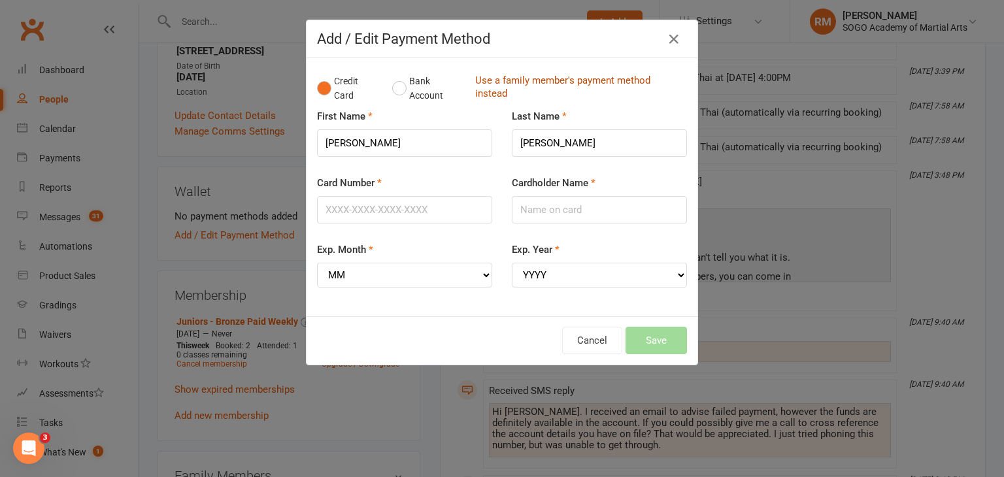
click at [601, 75] on link "Use a family member's payment method instead" at bounding box center [577, 88] width 205 height 29
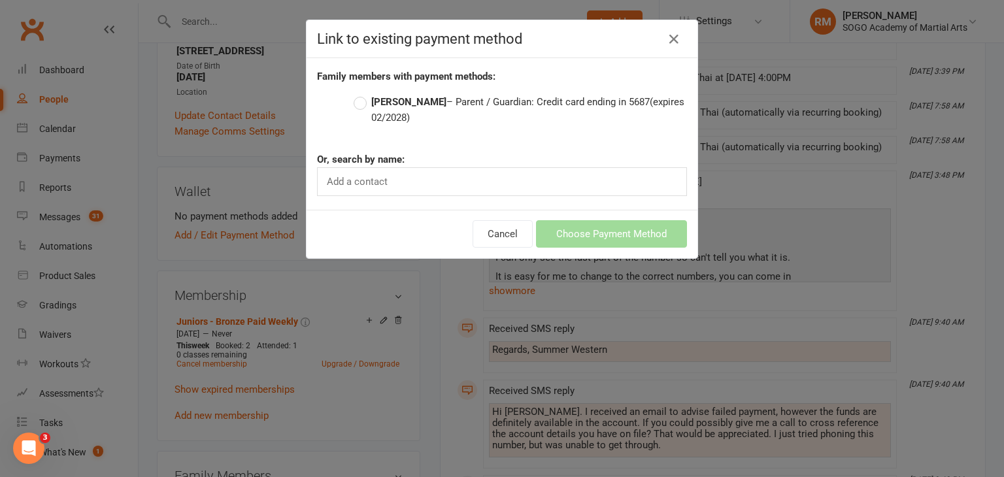
click at [354, 103] on label "Nigel Baldwin – Parent / Guardian: Credit card ending in 5687 (expires 02/2028)" at bounding box center [520, 109] width 333 height 31
click at [354, 94] on input "Nigel Baldwin – Parent / Guardian: Credit card ending in 5687 (expires 02/2028)" at bounding box center [358, 94] width 8 height 0
click at [612, 234] on button "Choose Payment Method" at bounding box center [611, 233] width 151 height 27
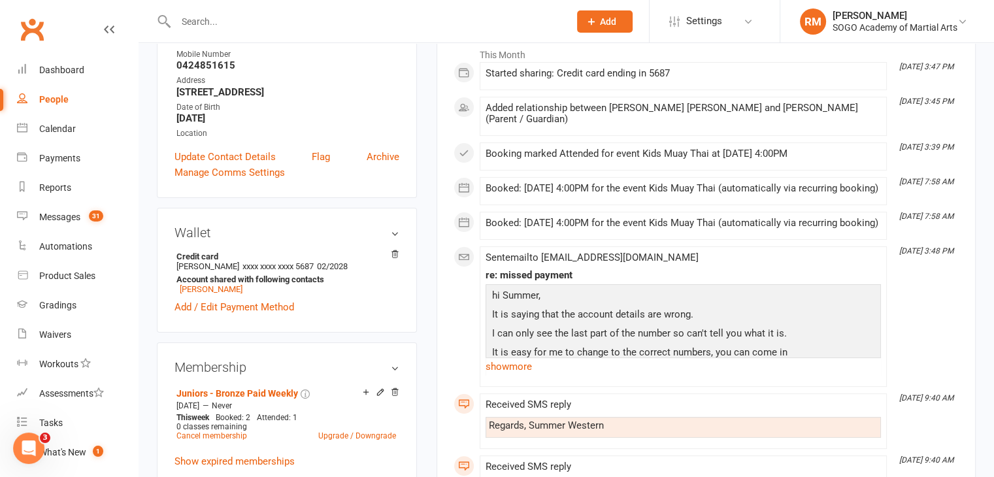
scroll to position [0, 0]
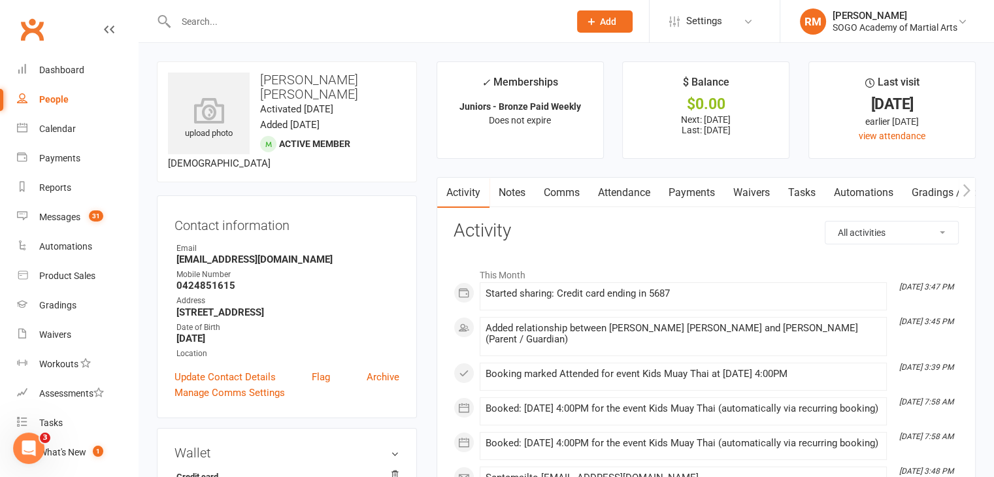
click at [687, 196] on link "Payments" at bounding box center [691, 193] width 65 height 30
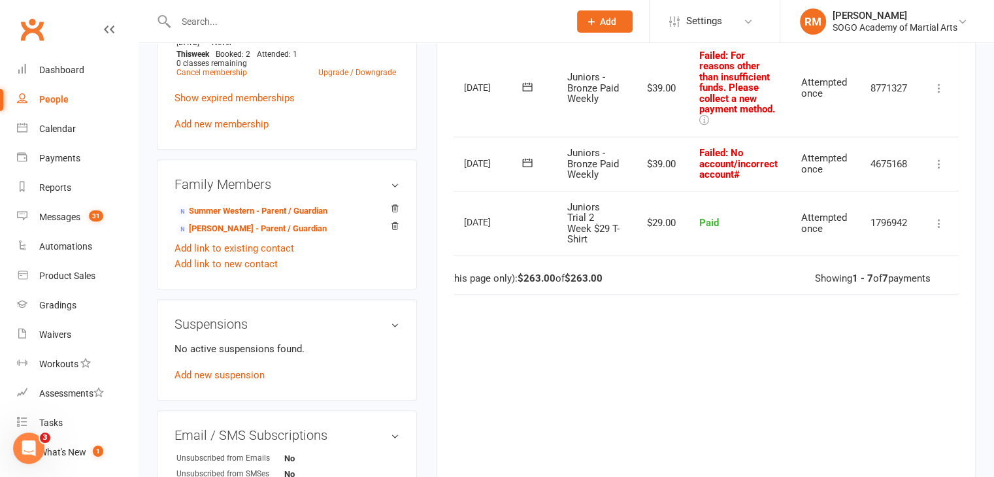
scroll to position [523, 0]
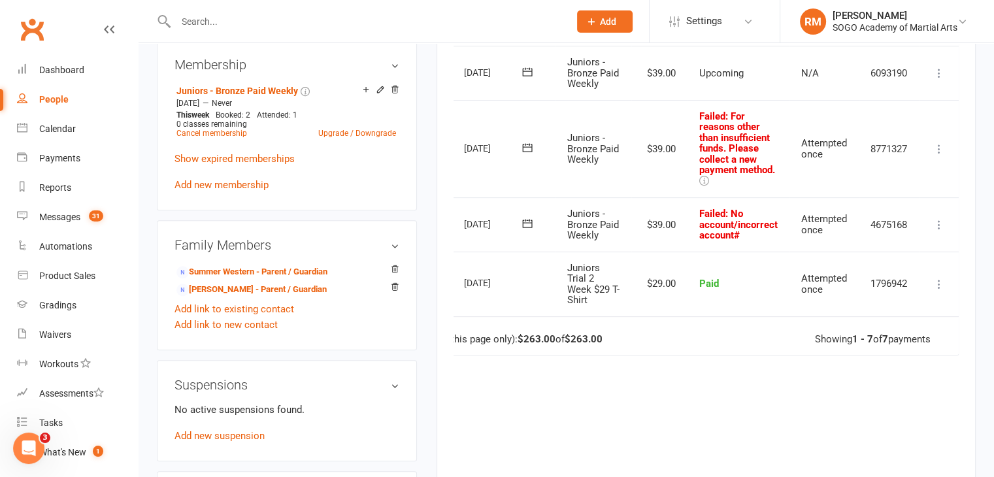
click at [937, 231] on icon at bounding box center [938, 224] width 13 height 13
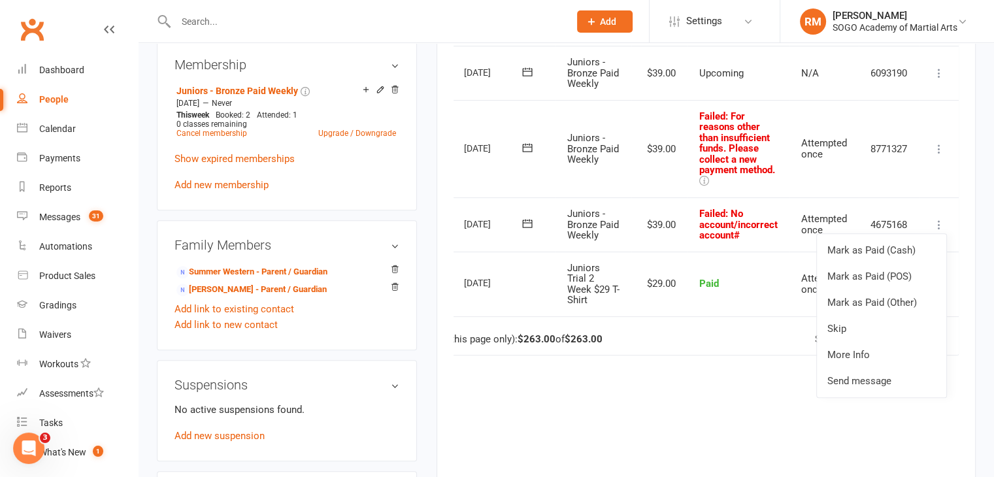
click at [528, 227] on icon at bounding box center [527, 223] width 10 height 8
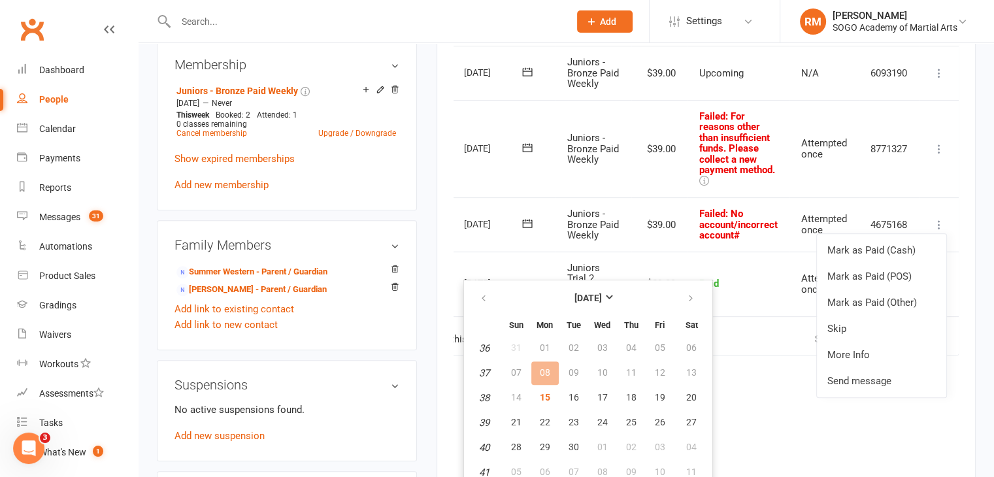
click at [555, 249] on td "Juniors - Bronze Paid Weekly" at bounding box center [593, 224] width 76 height 54
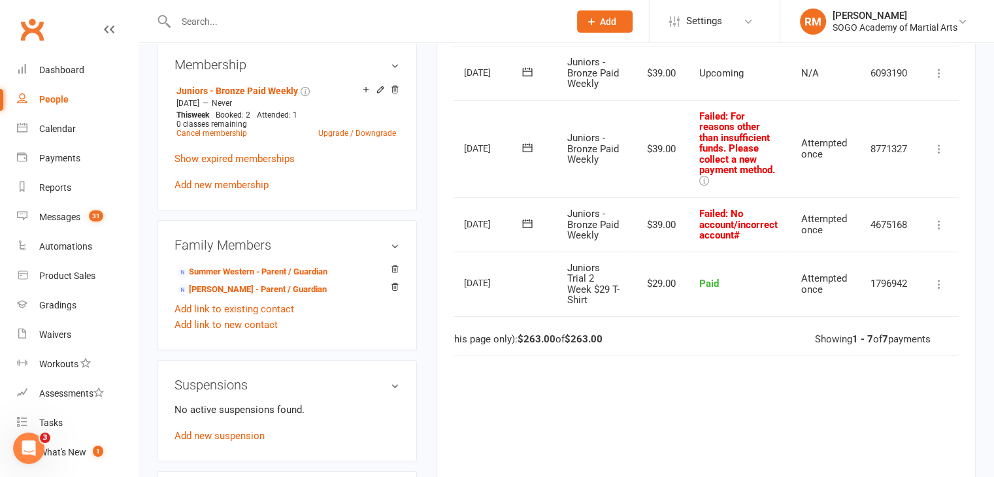
click at [942, 231] on icon at bounding box center [938, 224] width 13 height 13
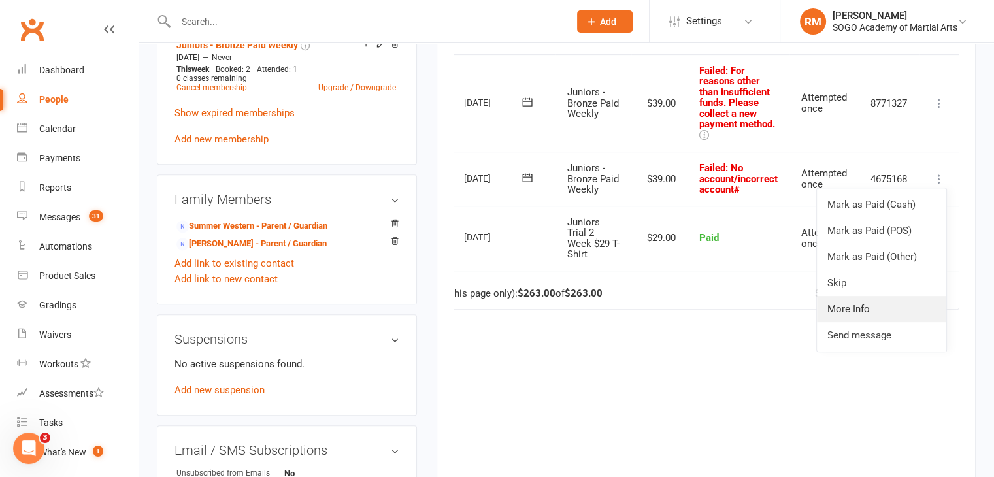
scroll to position [588, 0]
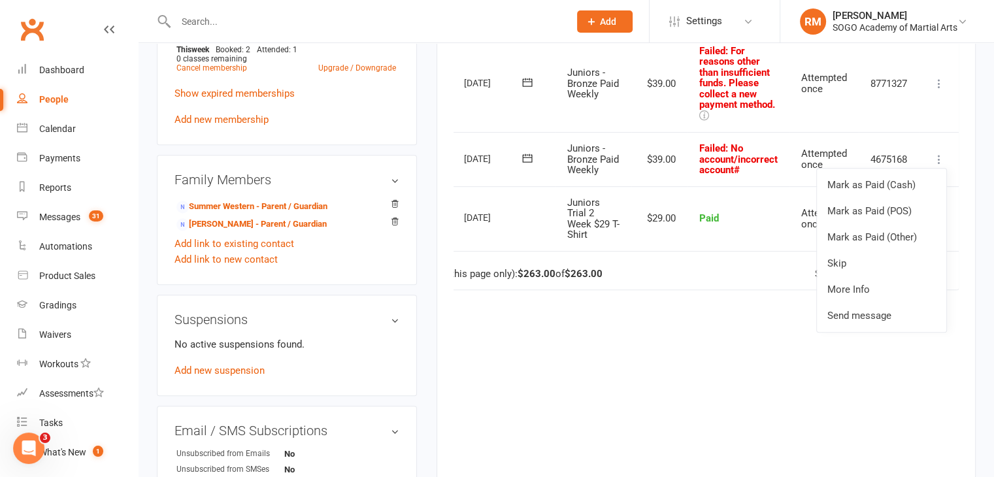
click at [529, 165] on icon at bounding box center [527, 158] width 13 height 13
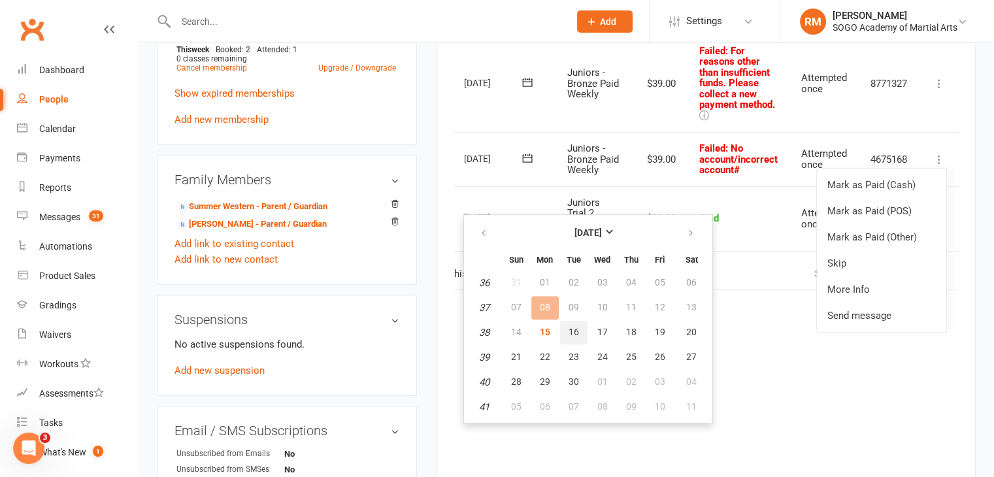
click at [574, 330] on span "16" at bounding box center [574, 332] width 10 height 10
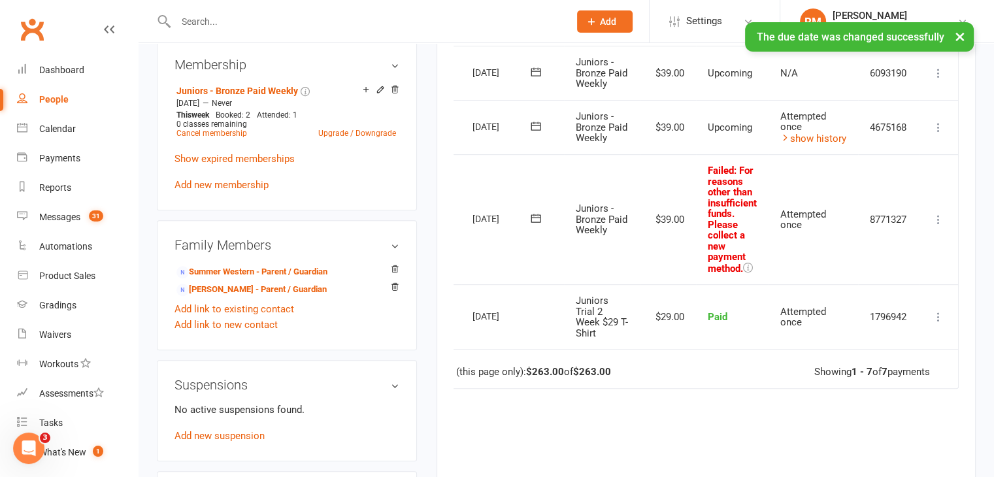
scroll to position [0, 36]
click at [533, 133] on icon at bounding box center [535, 126] width 13 height 13
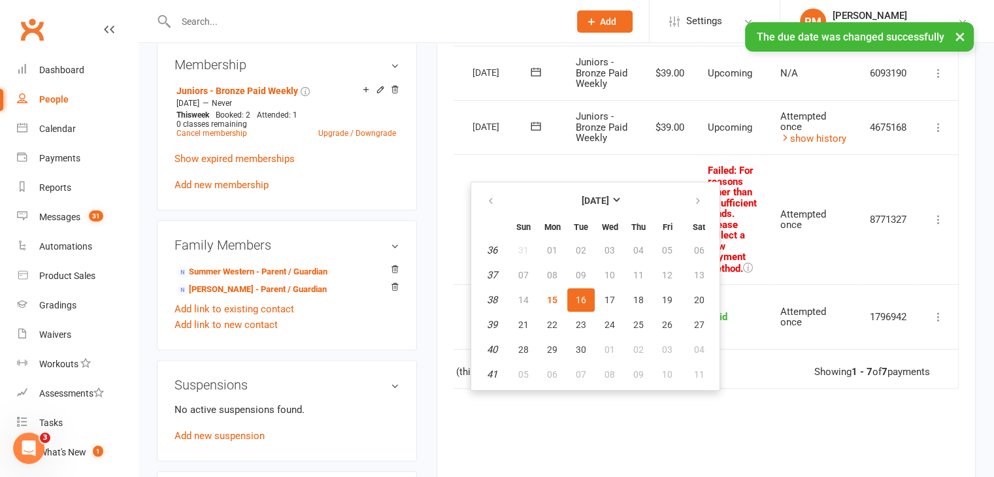
click at [585, 303] on button "16" at bounding box center [580, 300] width 27 height 24
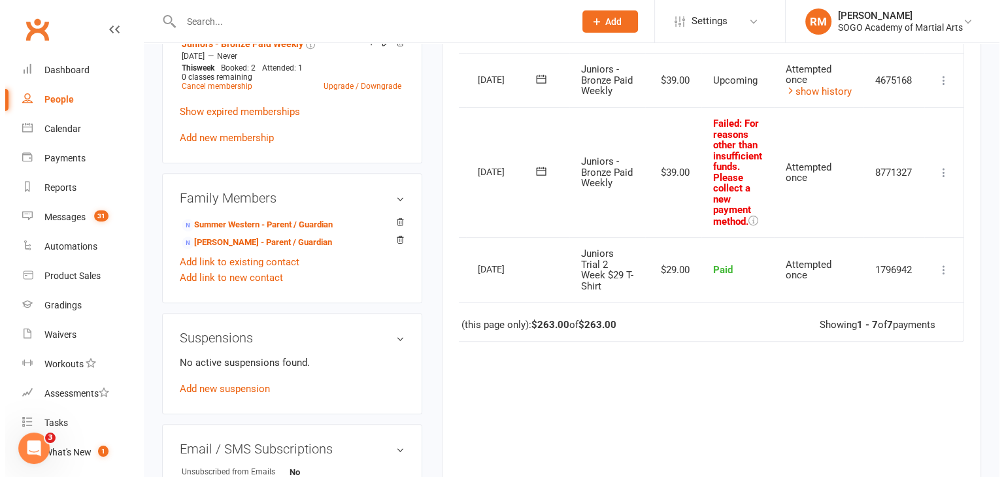
scroll to position [588, 0]
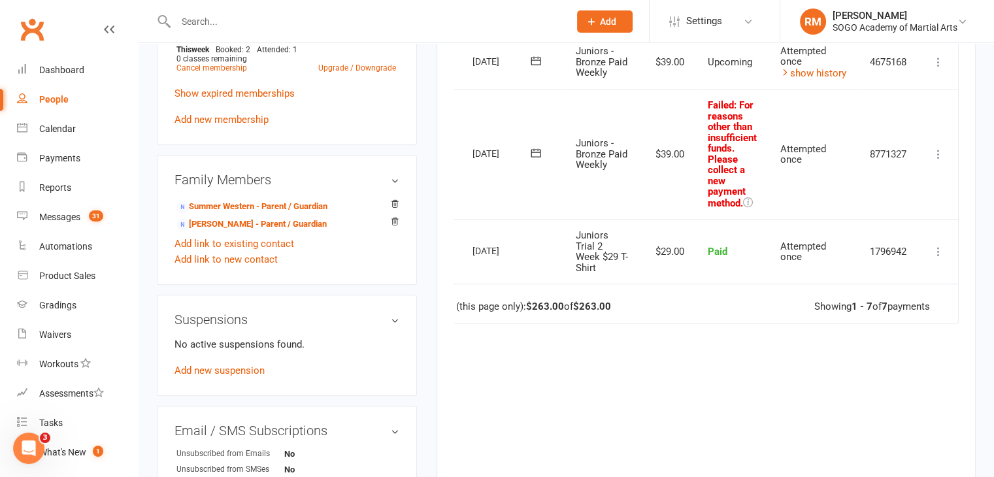
click at [535, 159] on icon at bounding box center [535, 152] width 13 height 13
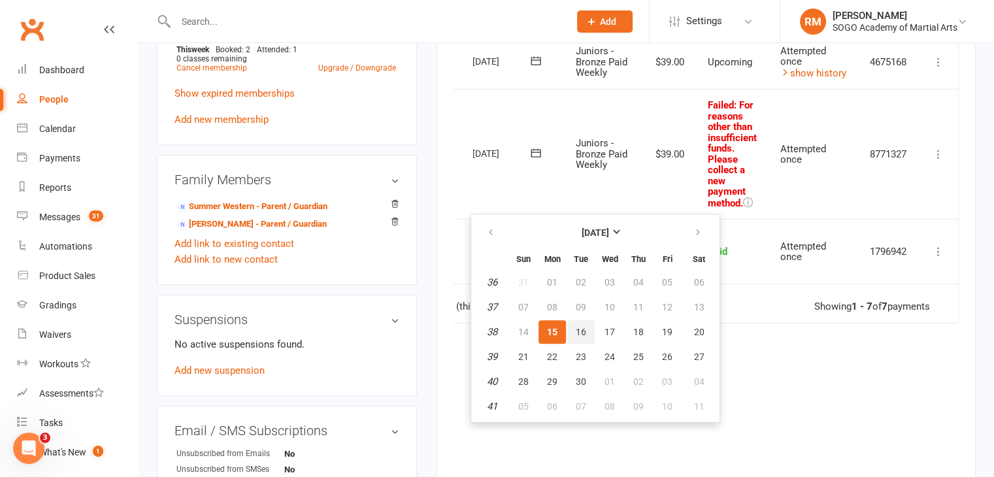
click at [584, 329] on span "16" at bounding box center [581, 332] width 10 height 10
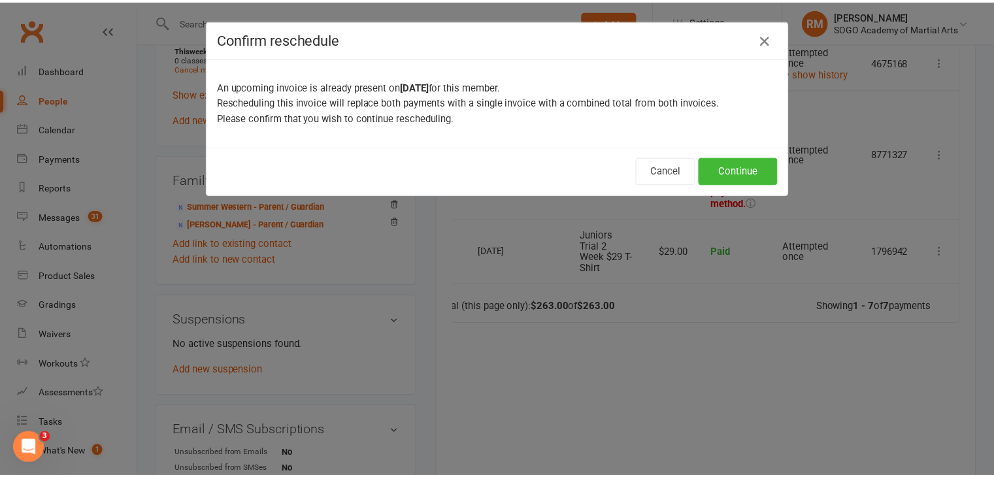
scroll to position [0, 29]
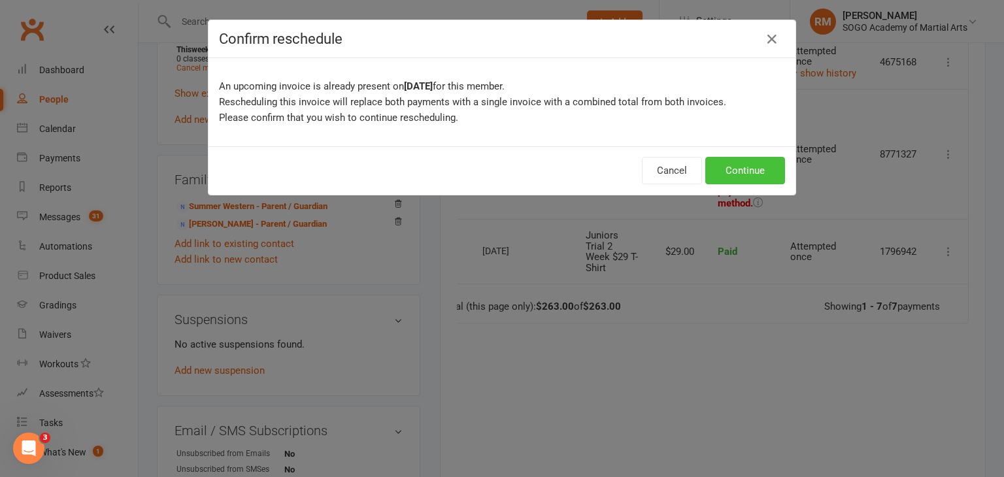
click at [731, 167] on button "Continue" at bounding box center [745, 170] width 80 height 27
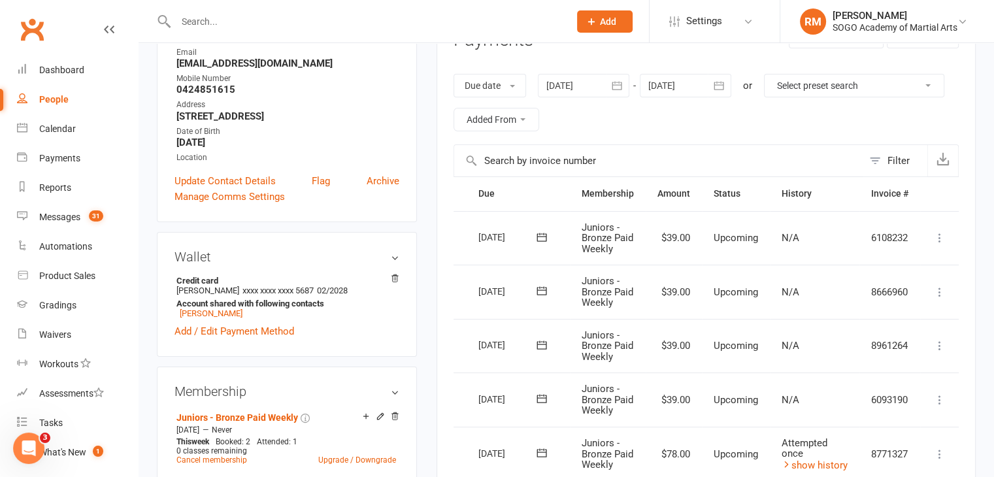
scroll to position [392, 0]
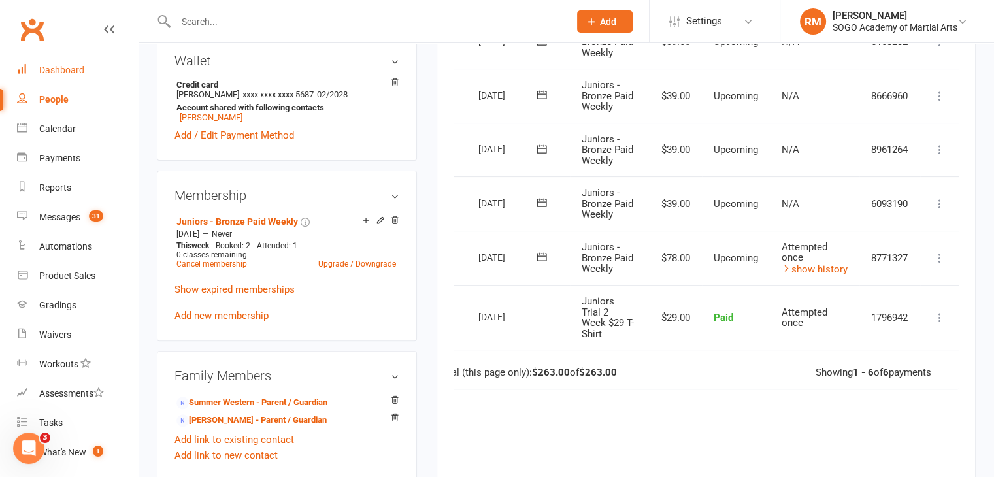
drag, startPoint x: 56, startPoint y: 64, endPoint x: 229, endPoint y: 112, distance: 179.8
click at [56, 65] on div "Dashboard" at bounding box center [61, 70] width 45 height 10
